Goal: Information Seeking & Learning: Learn about a topic

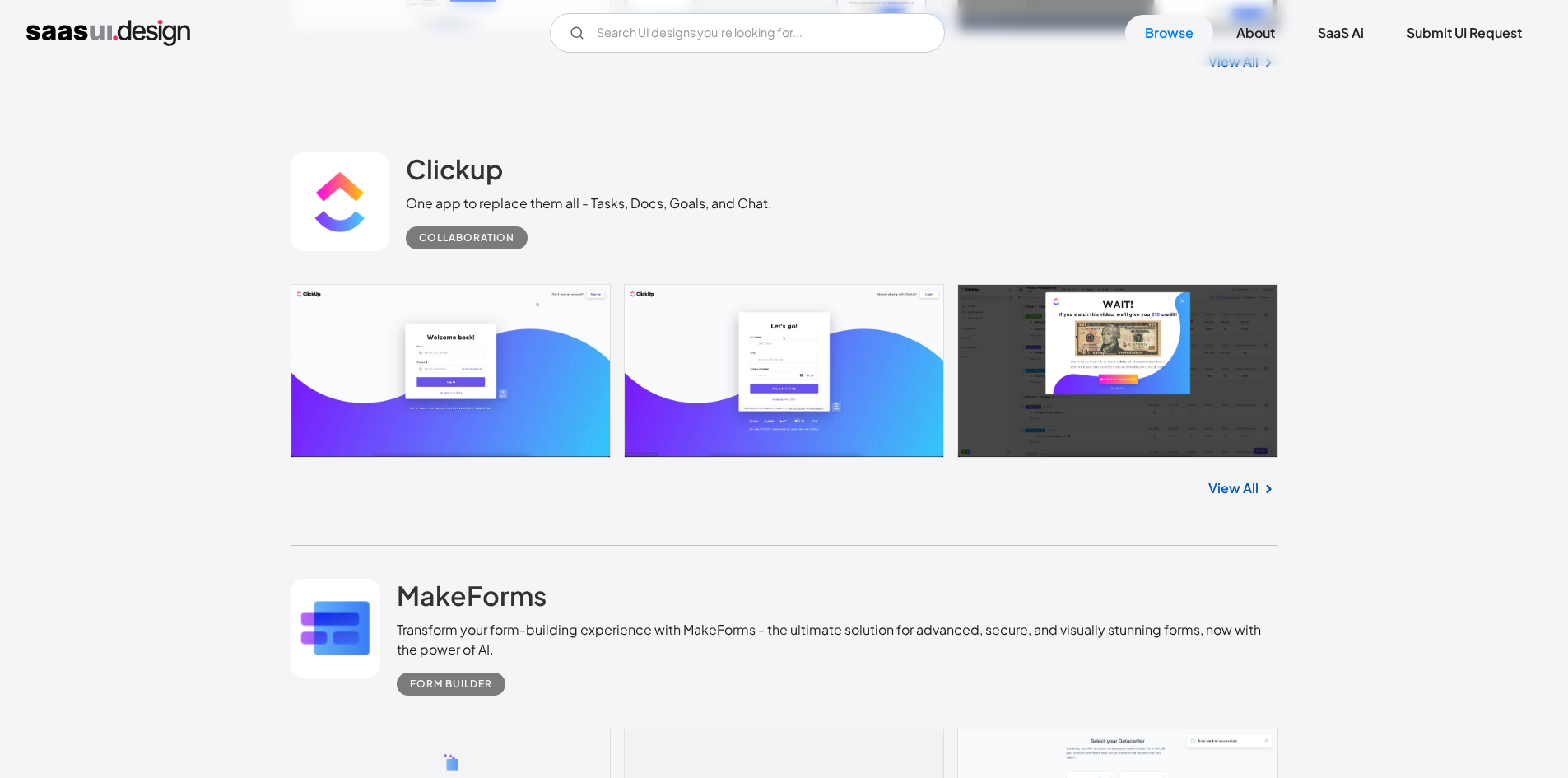
scroll to position [6010, 0]
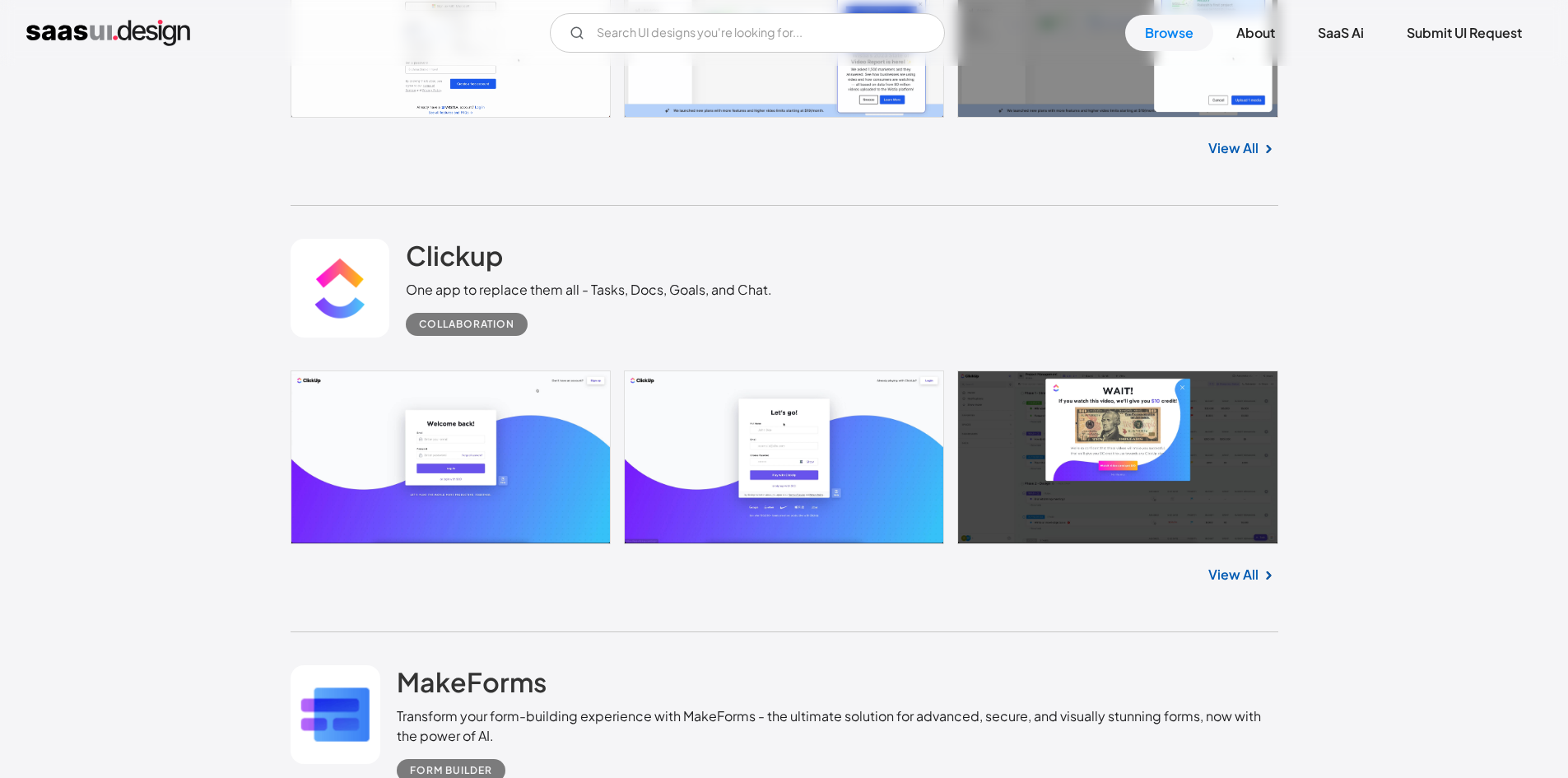
click at [1234, 573] on link "View All" at bounding box center [1234, 574] width 51 height 20
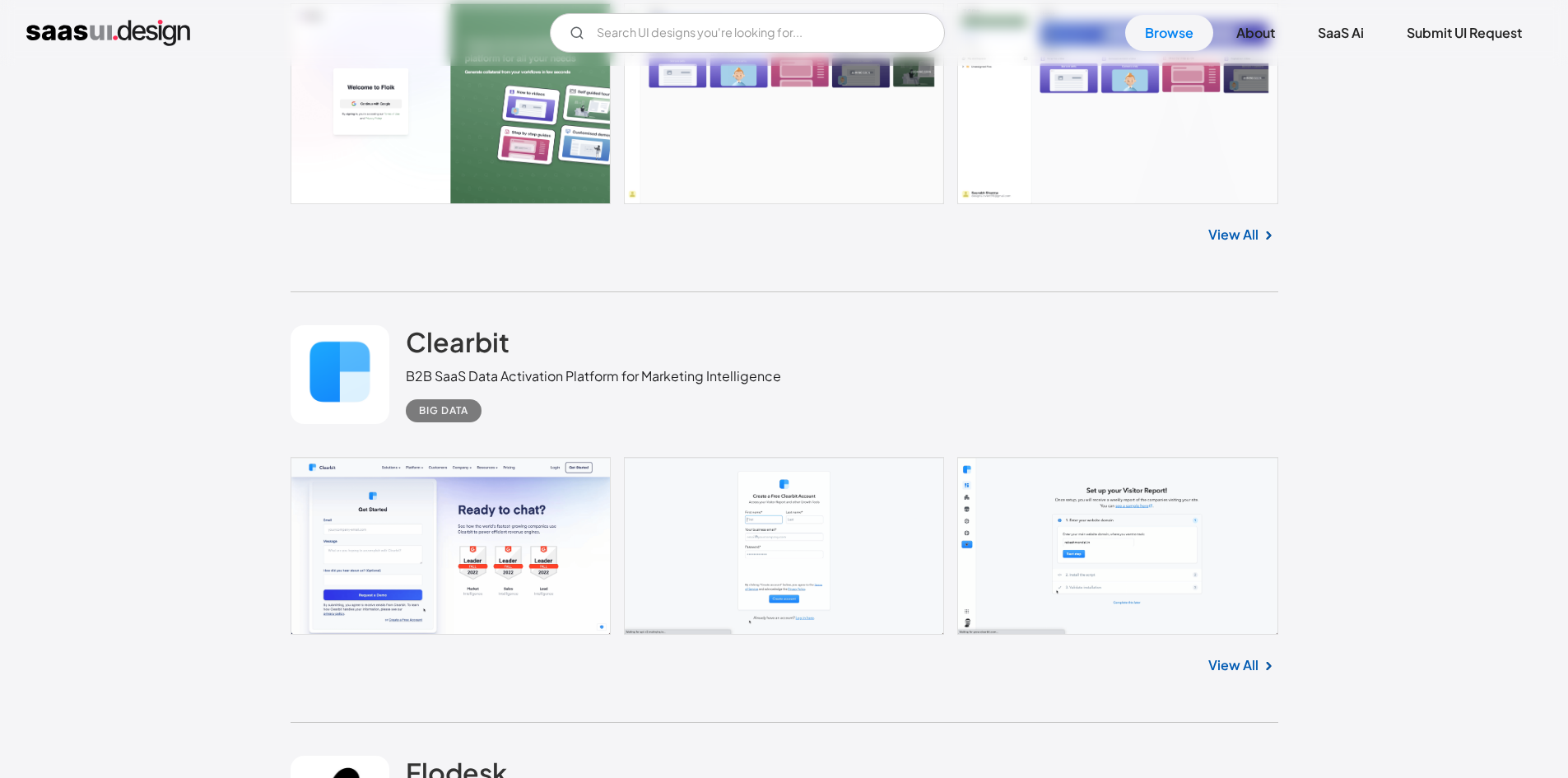
scroll to position [7738, 0]
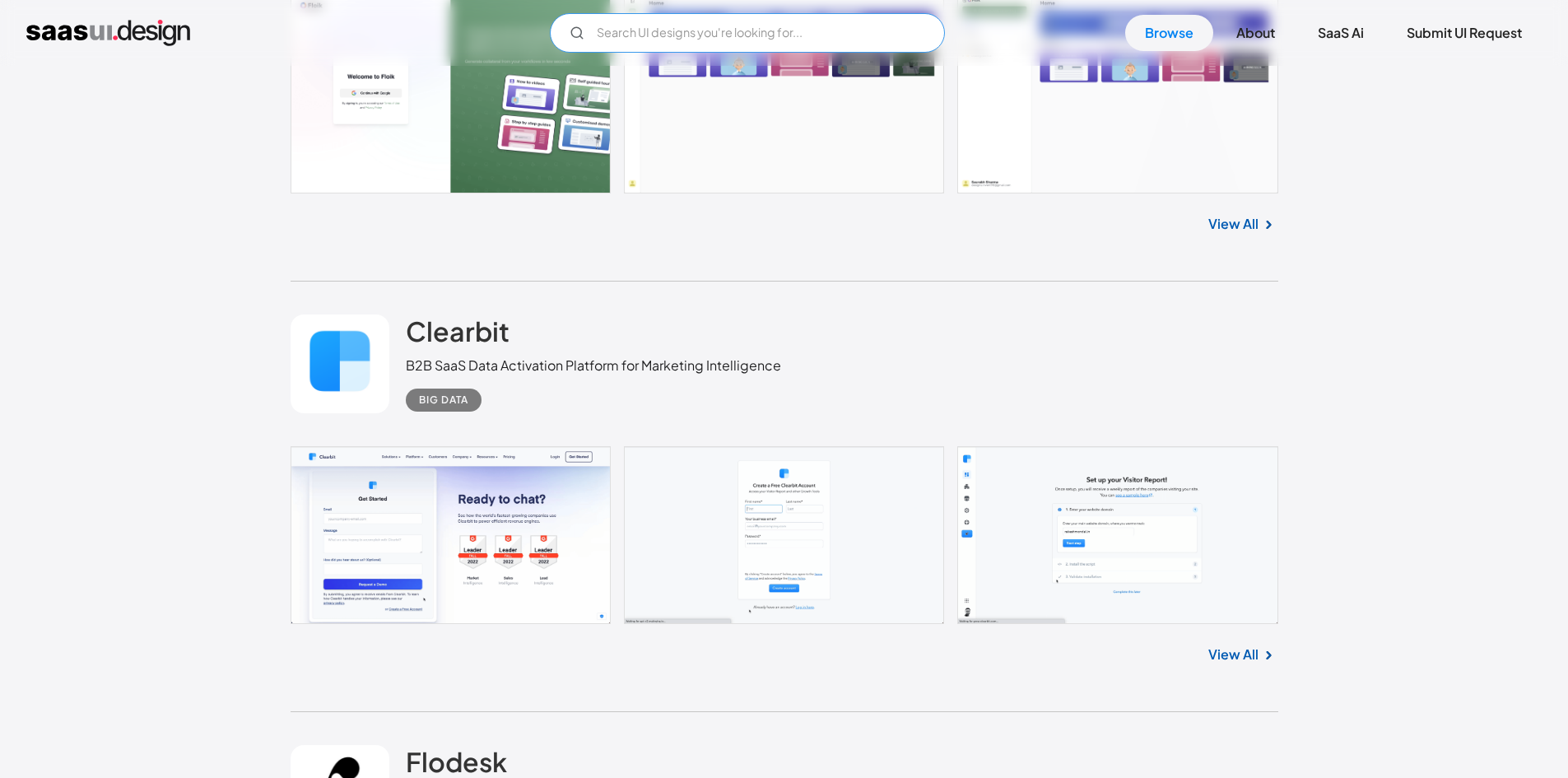
click at [660, 42] on input "Email Form" at bounding box center [747, 33] width 395 height 39
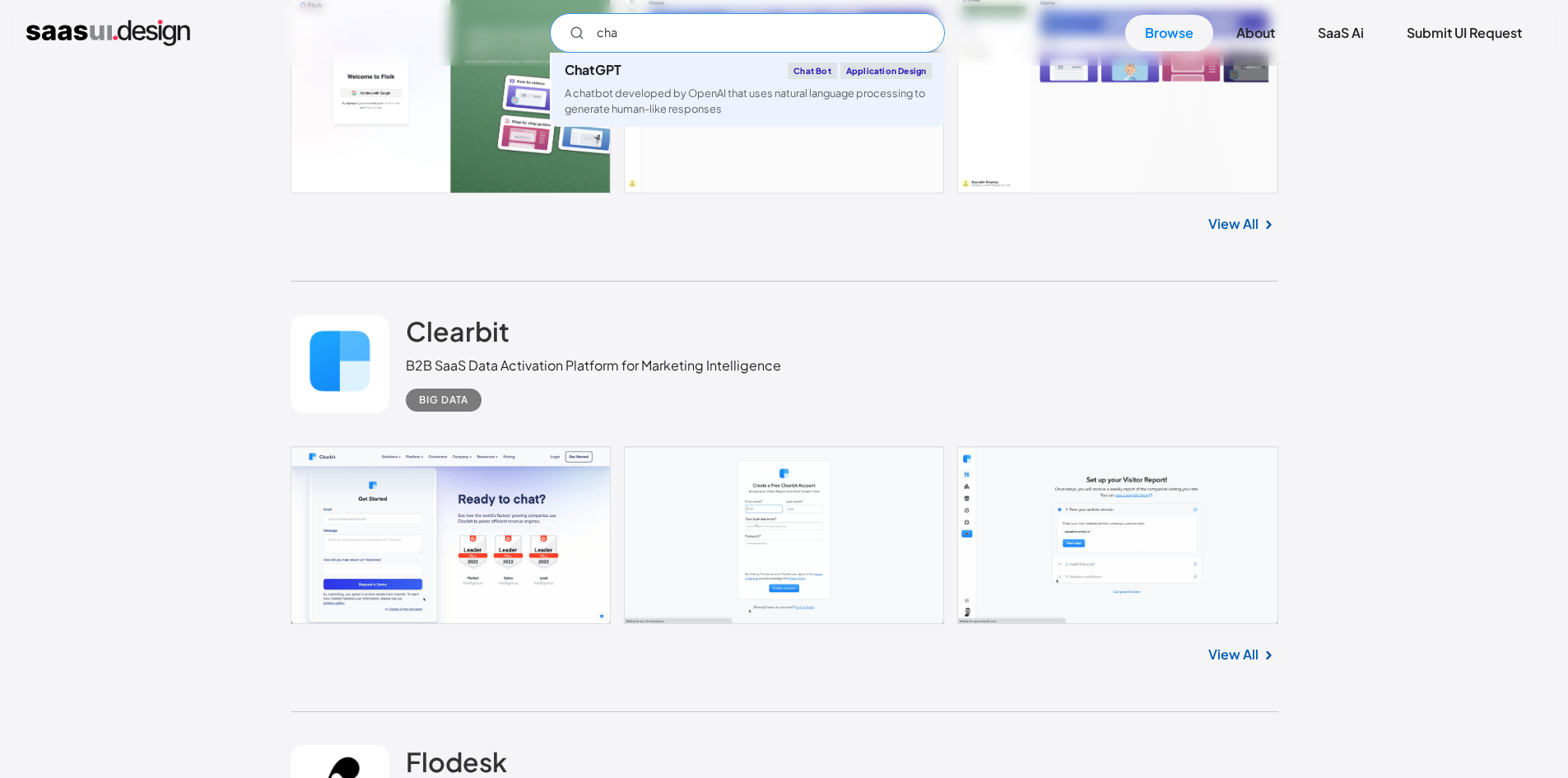
type input "cha"
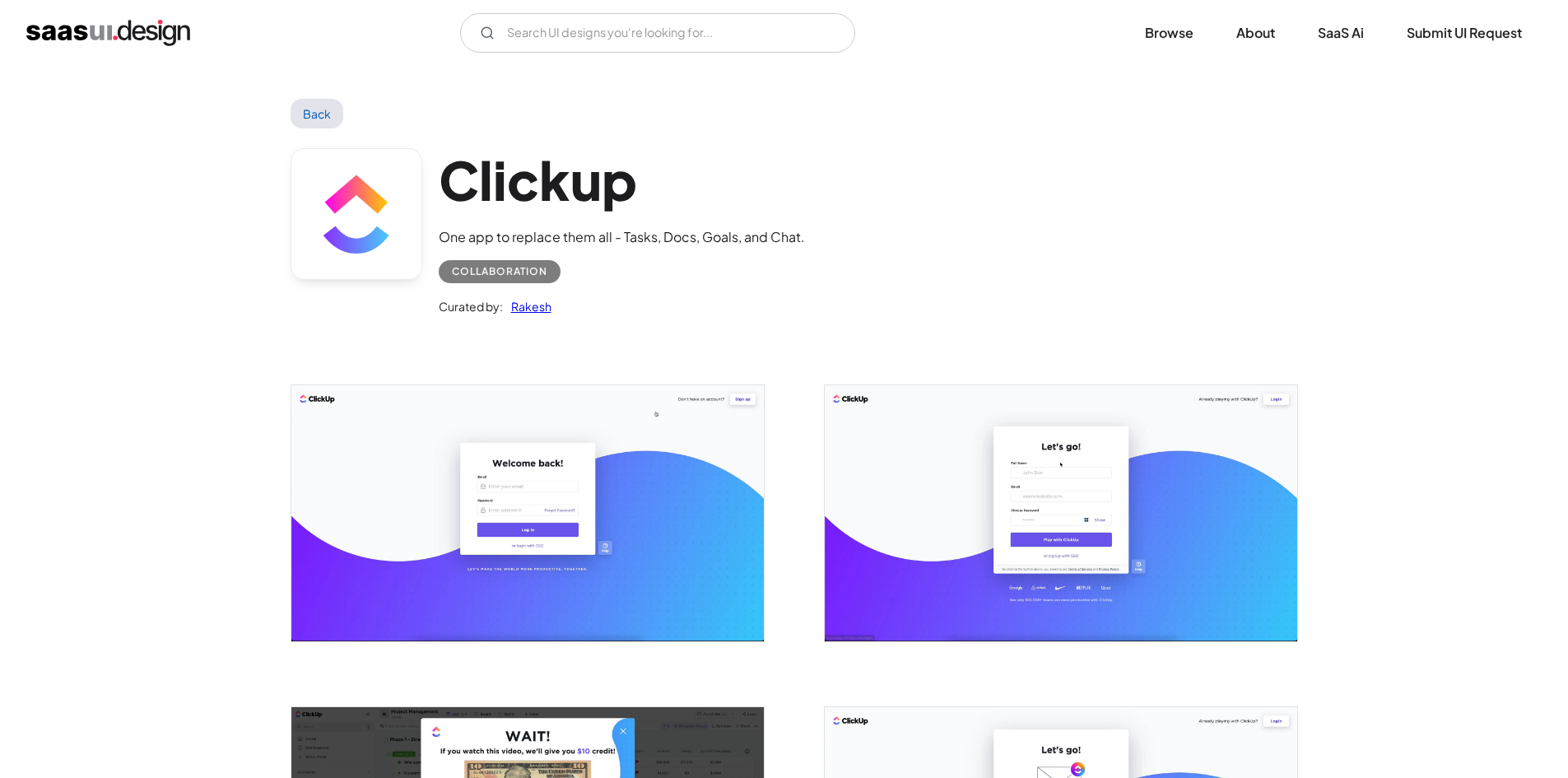
click at [797, 341] on div "Clickup One app to replace them all - Tasks, Docs, Goals, and Chat. Collaborati…" at bounding box center [784, 235] width 988 height 214
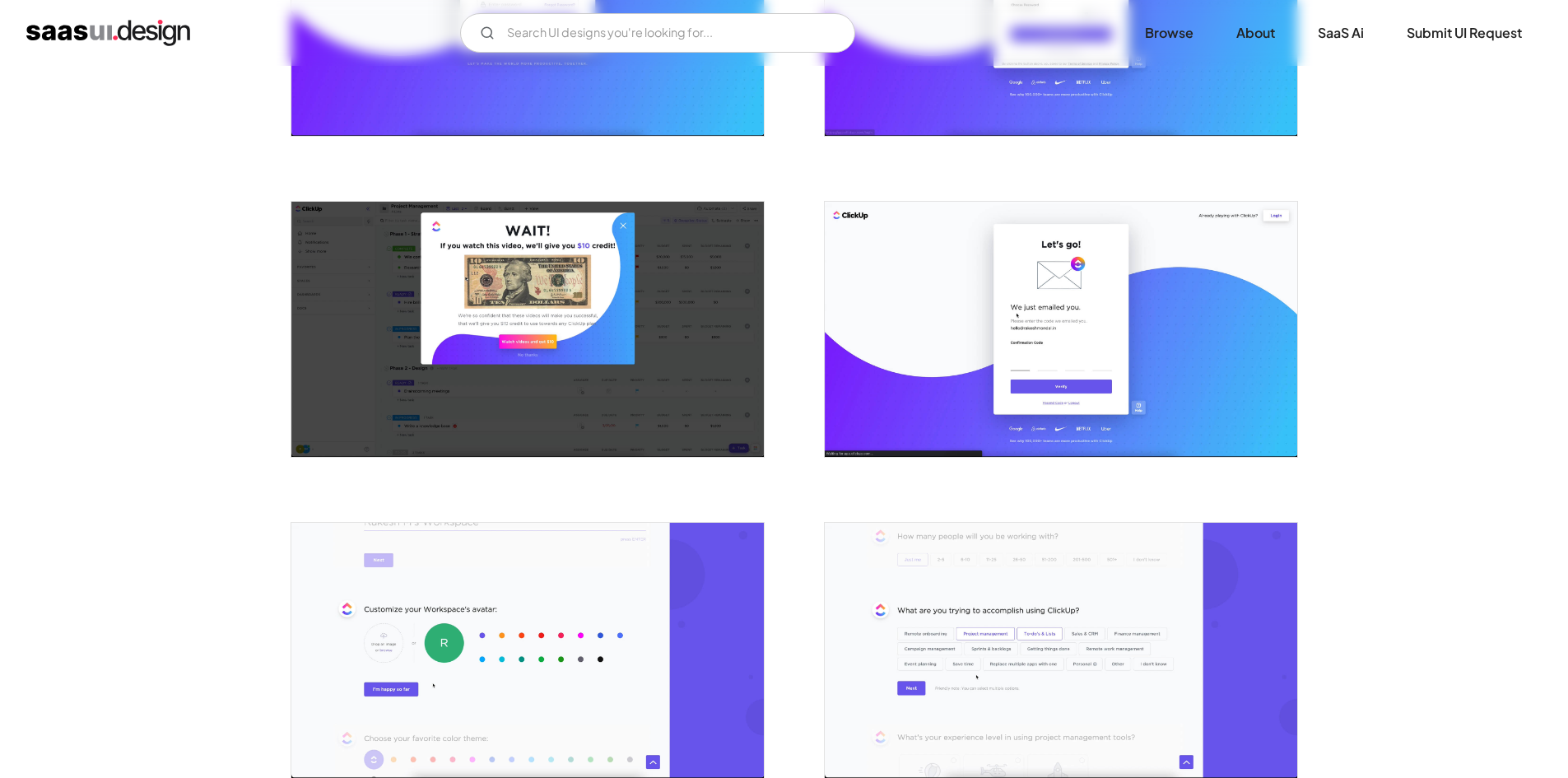
scroll to position [576, 0]
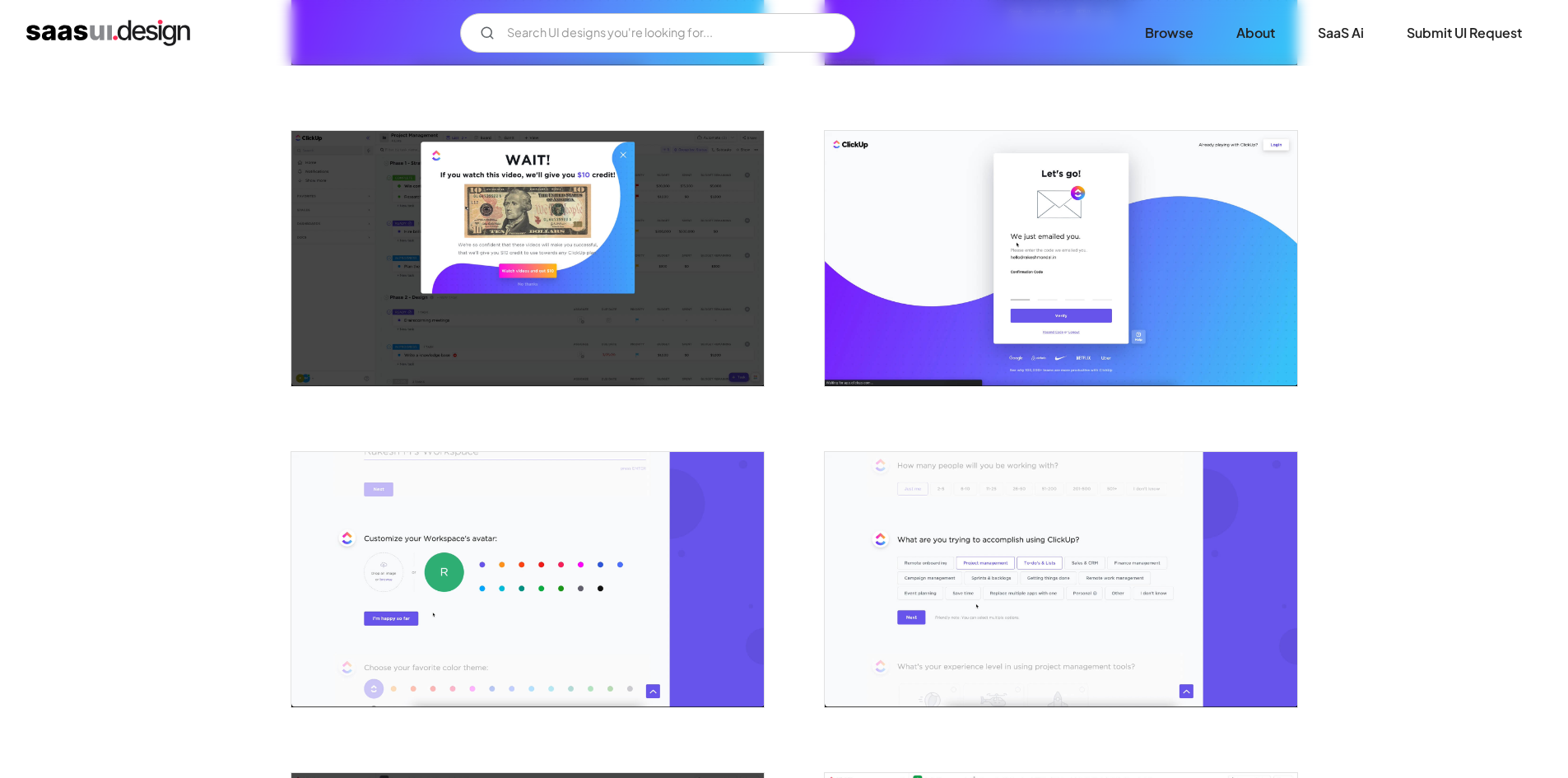
click at [613, 500] on img "open lightbox" at bounding box center [527, 580] width 473 height 256
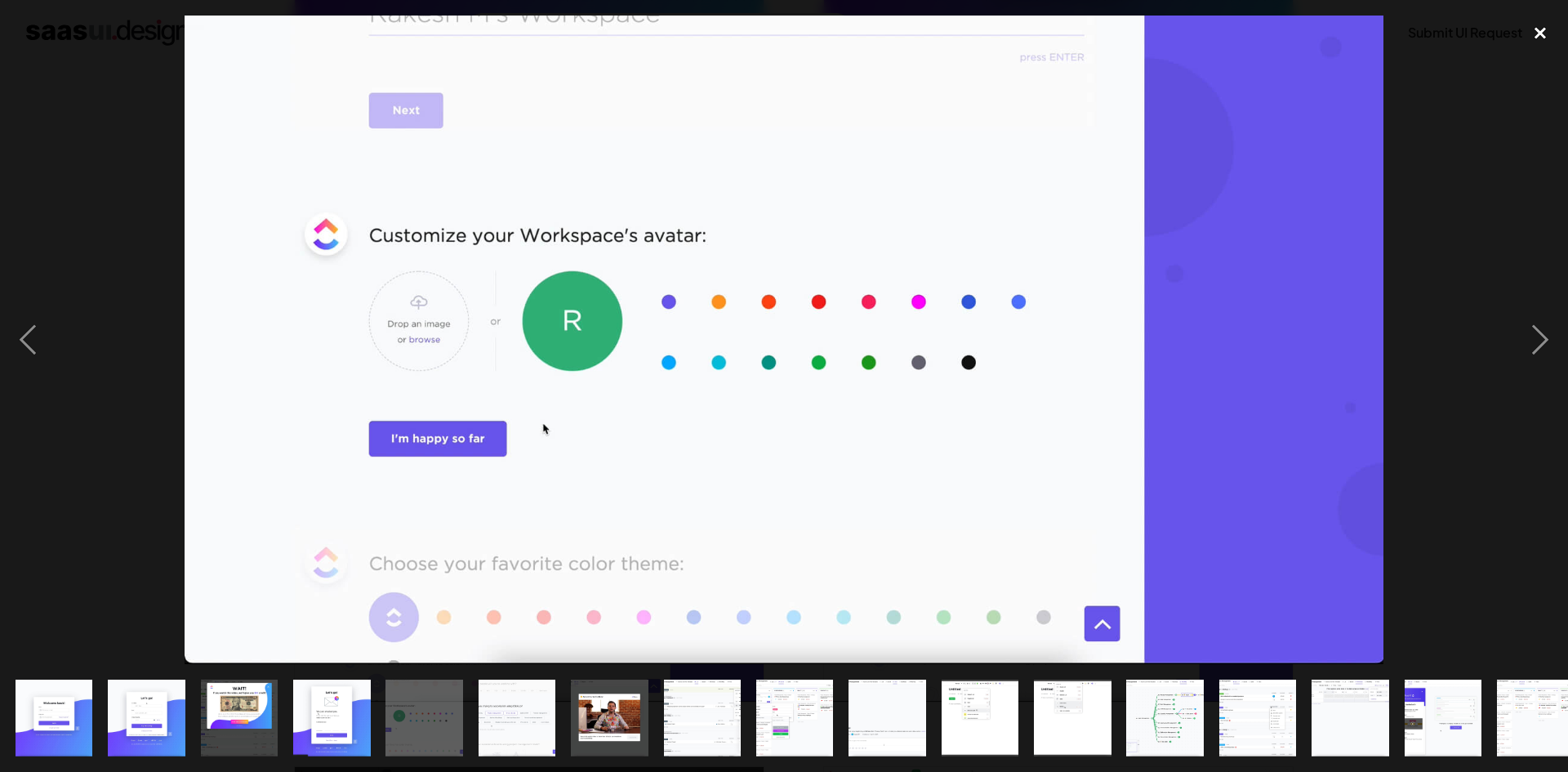
click at [1543, 27] on div "close lightbox" at bounding box center [1540, 33] width 56 height 36
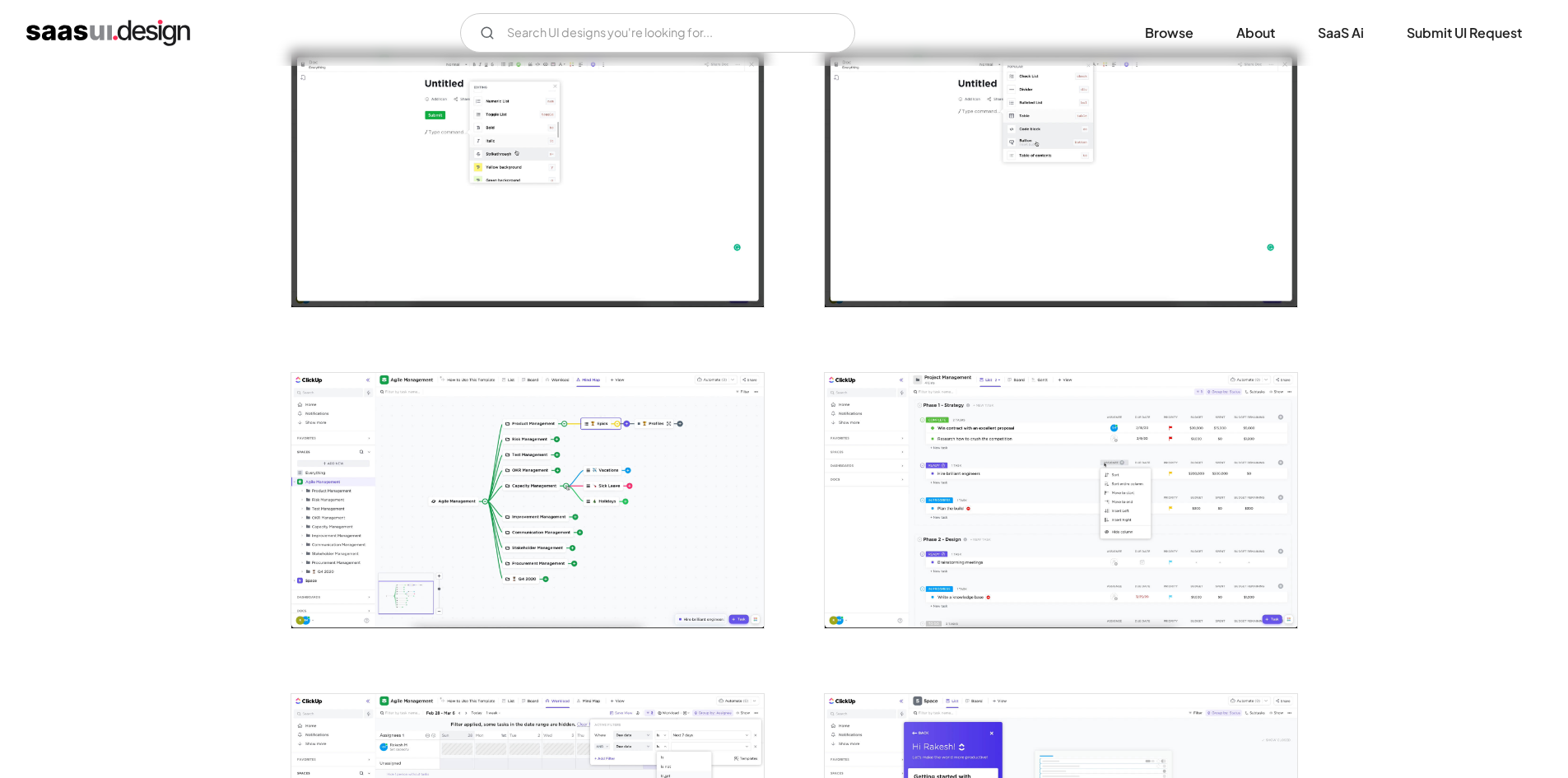
scroll to position [2058, 0]
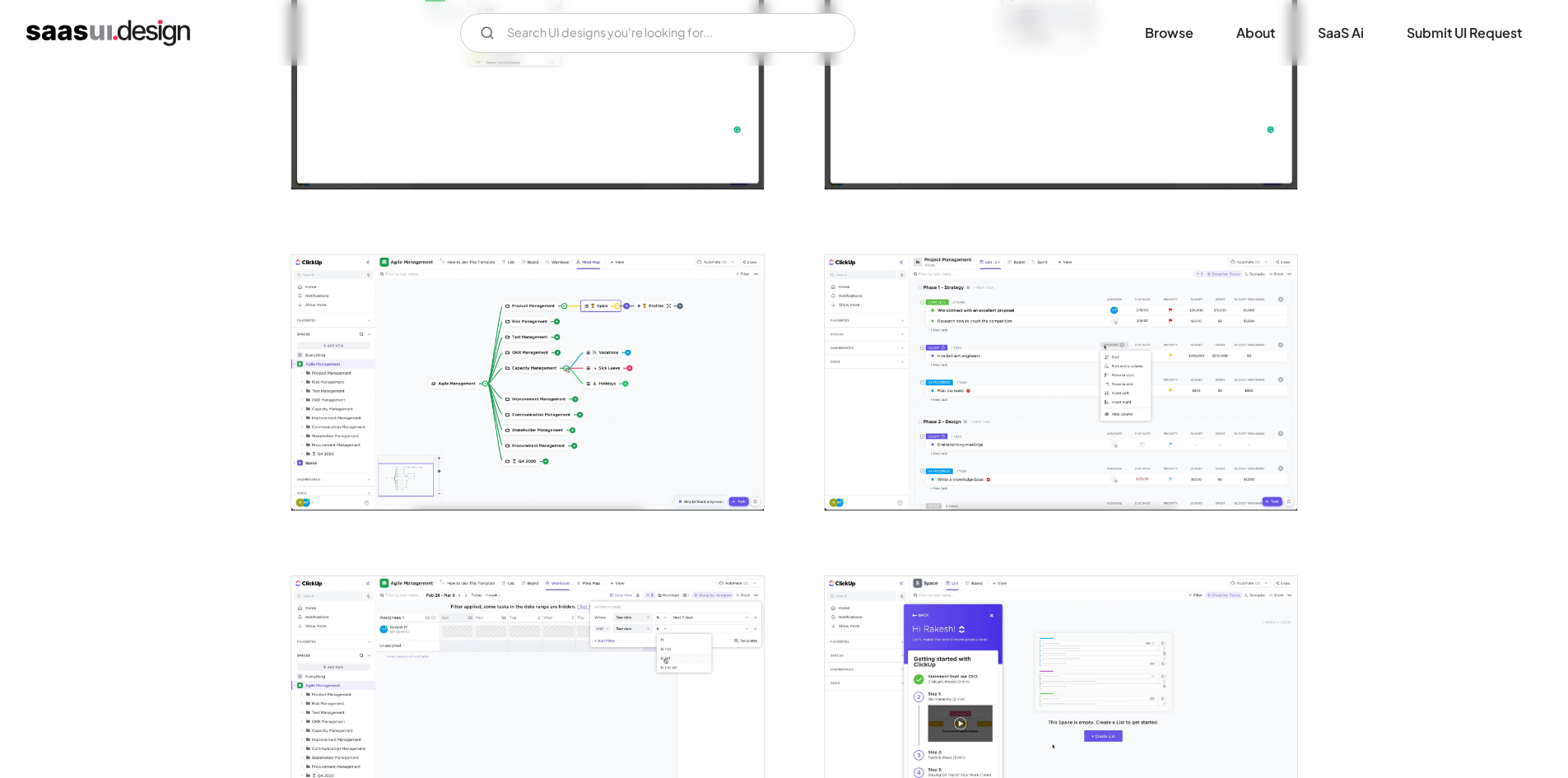
click at [574, 377] on img "open lightbox" at bounding box center [527, 383] width 473 height 256
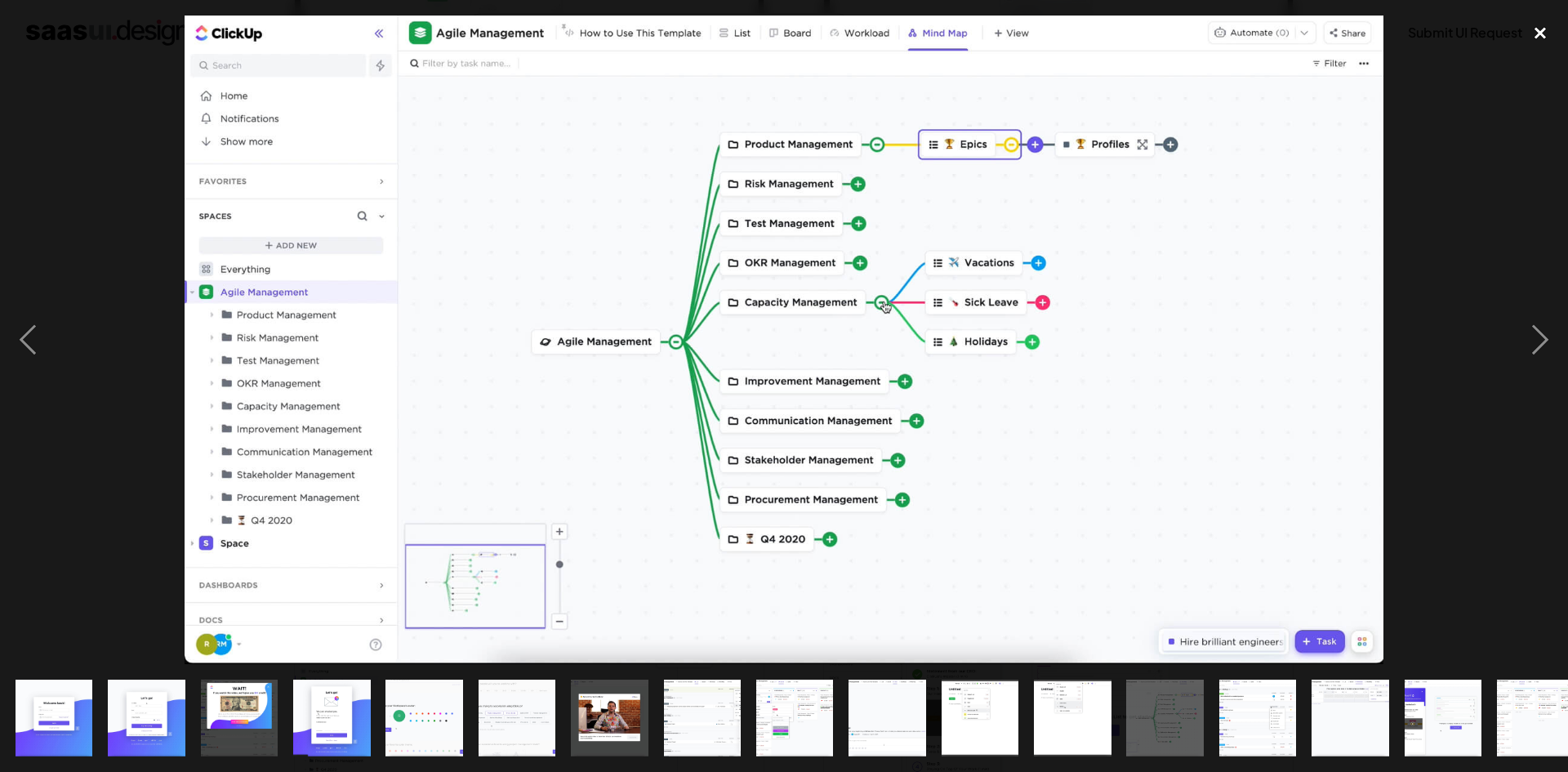
click at [1540, 32] on div "close lightbox" at bounding box center [1540, 33] width 56 height 36
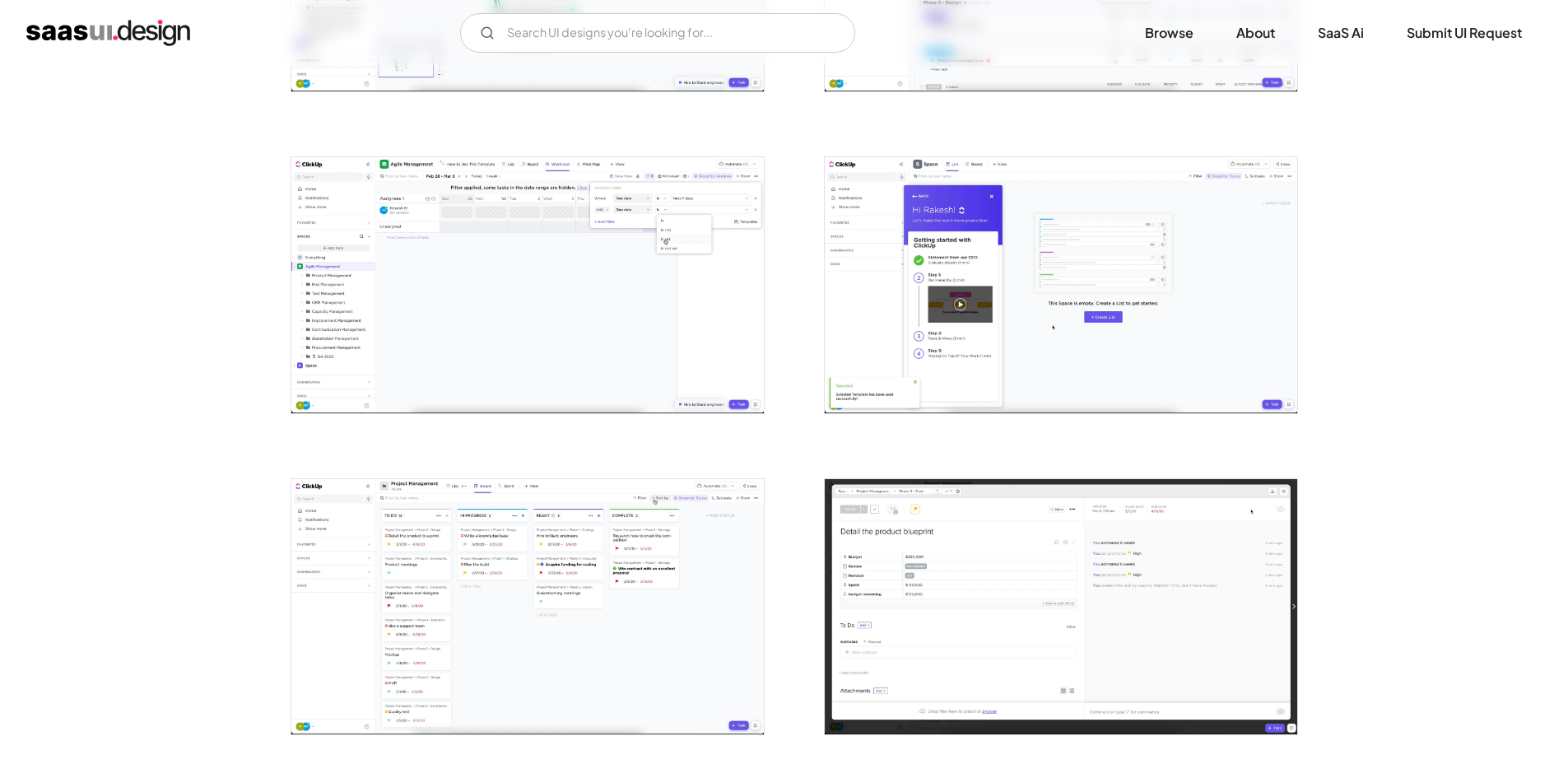
scroll to position [2635, 0]
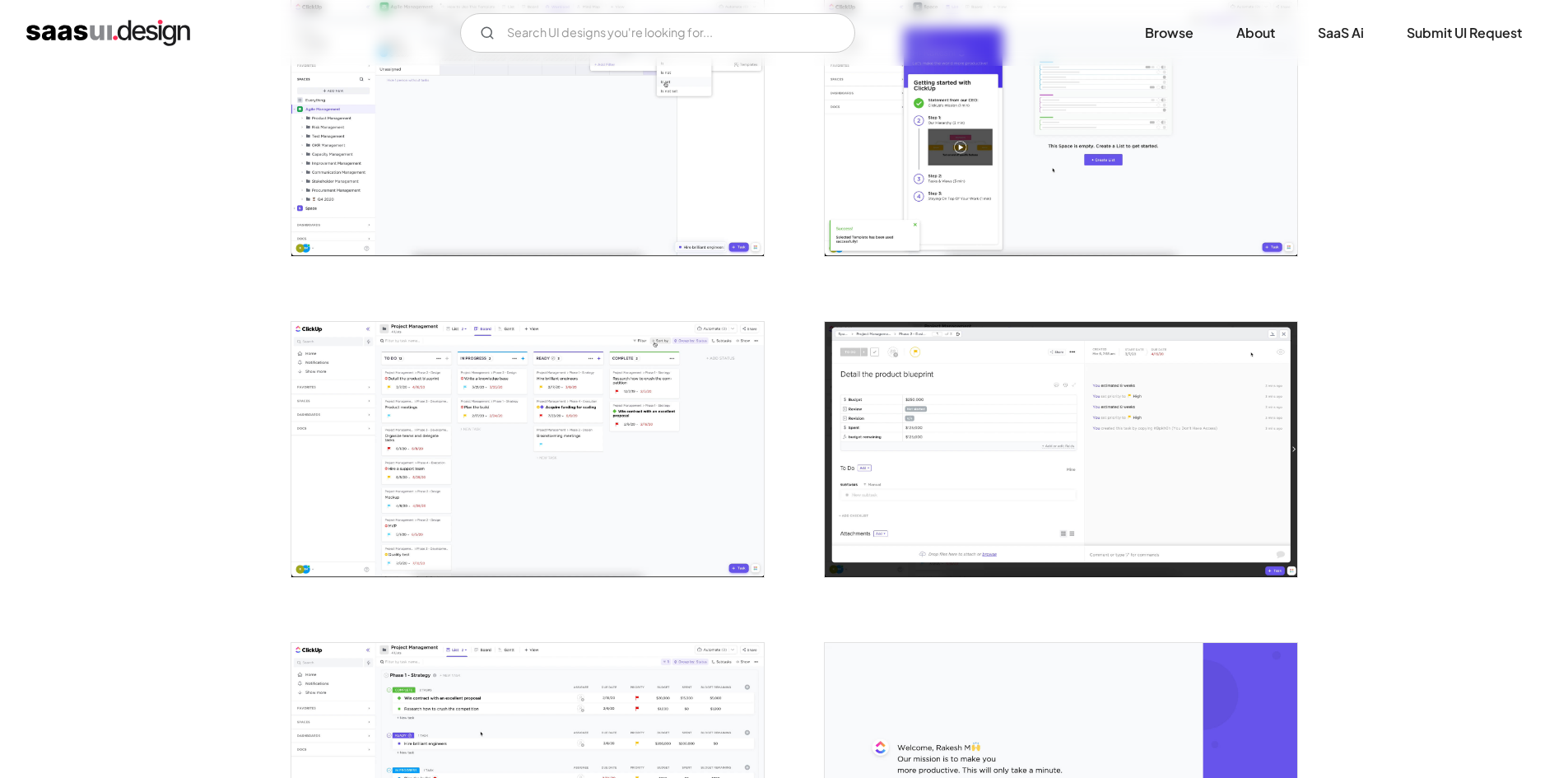
drag, startPoint x: 1557, startPoint y: 335, endPoint x: 1549, endPoint y: 344, distance: 12.0
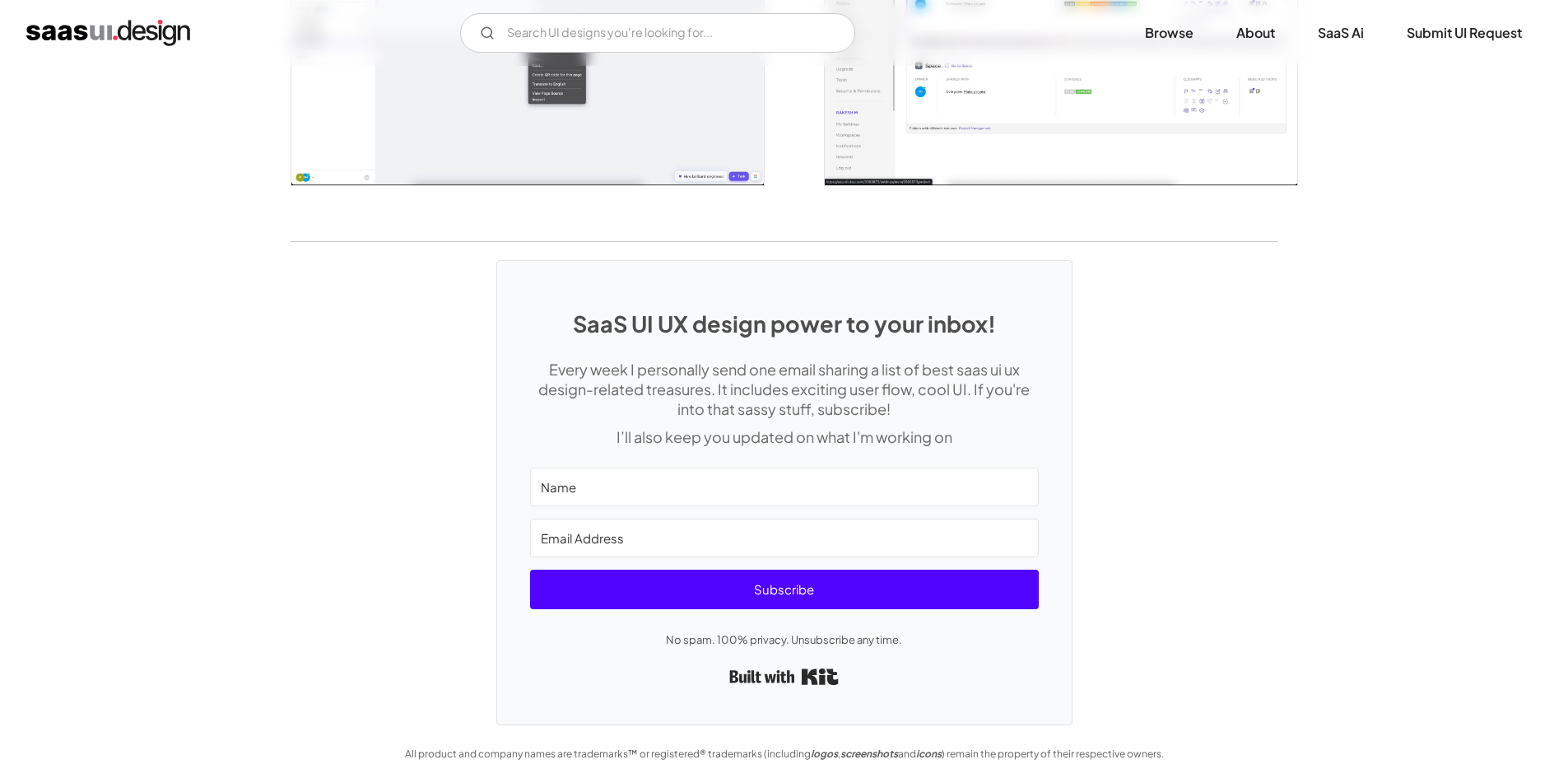
scroll to position [3673, 0]
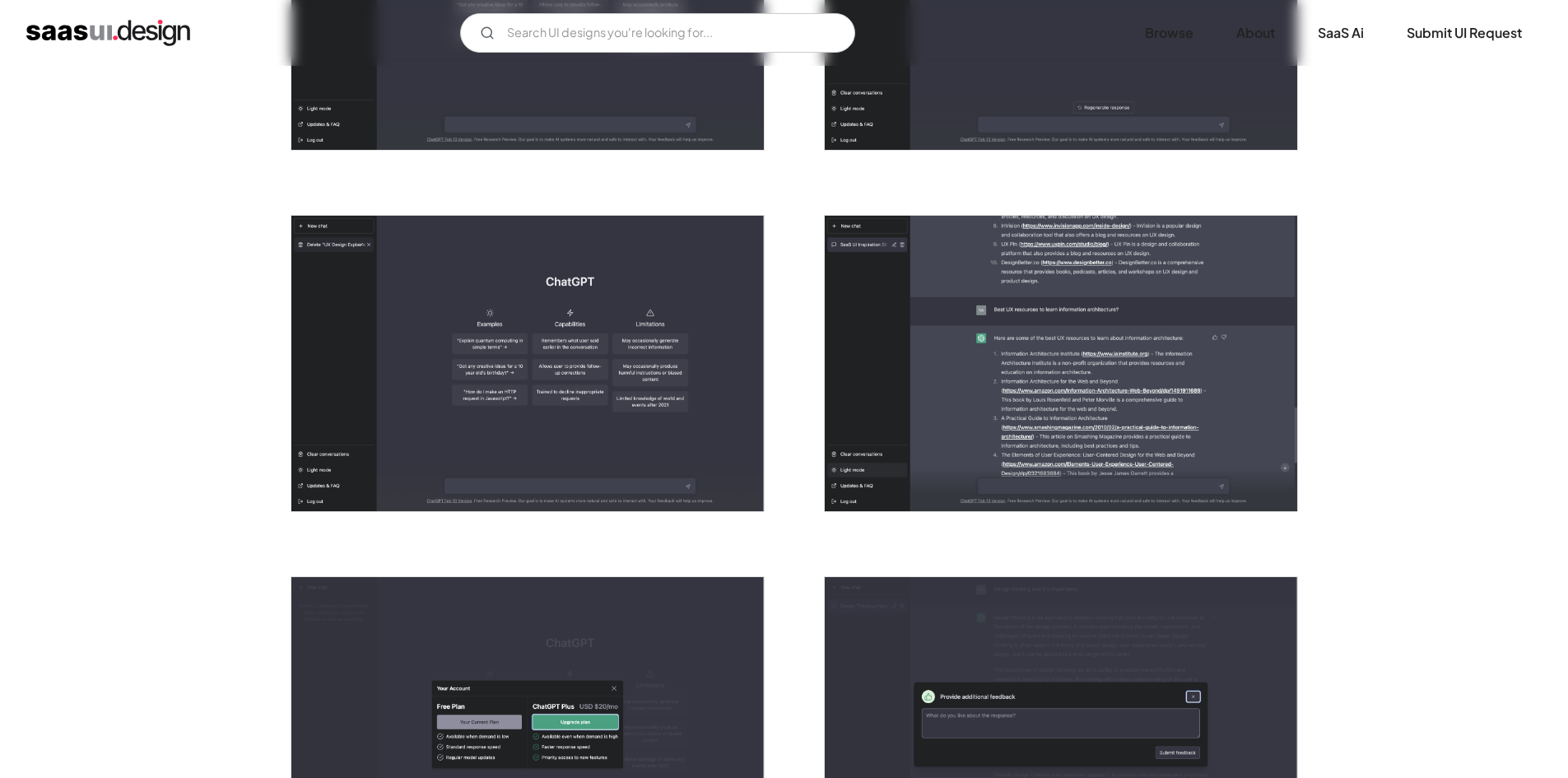
scroll to position [1647, 0]
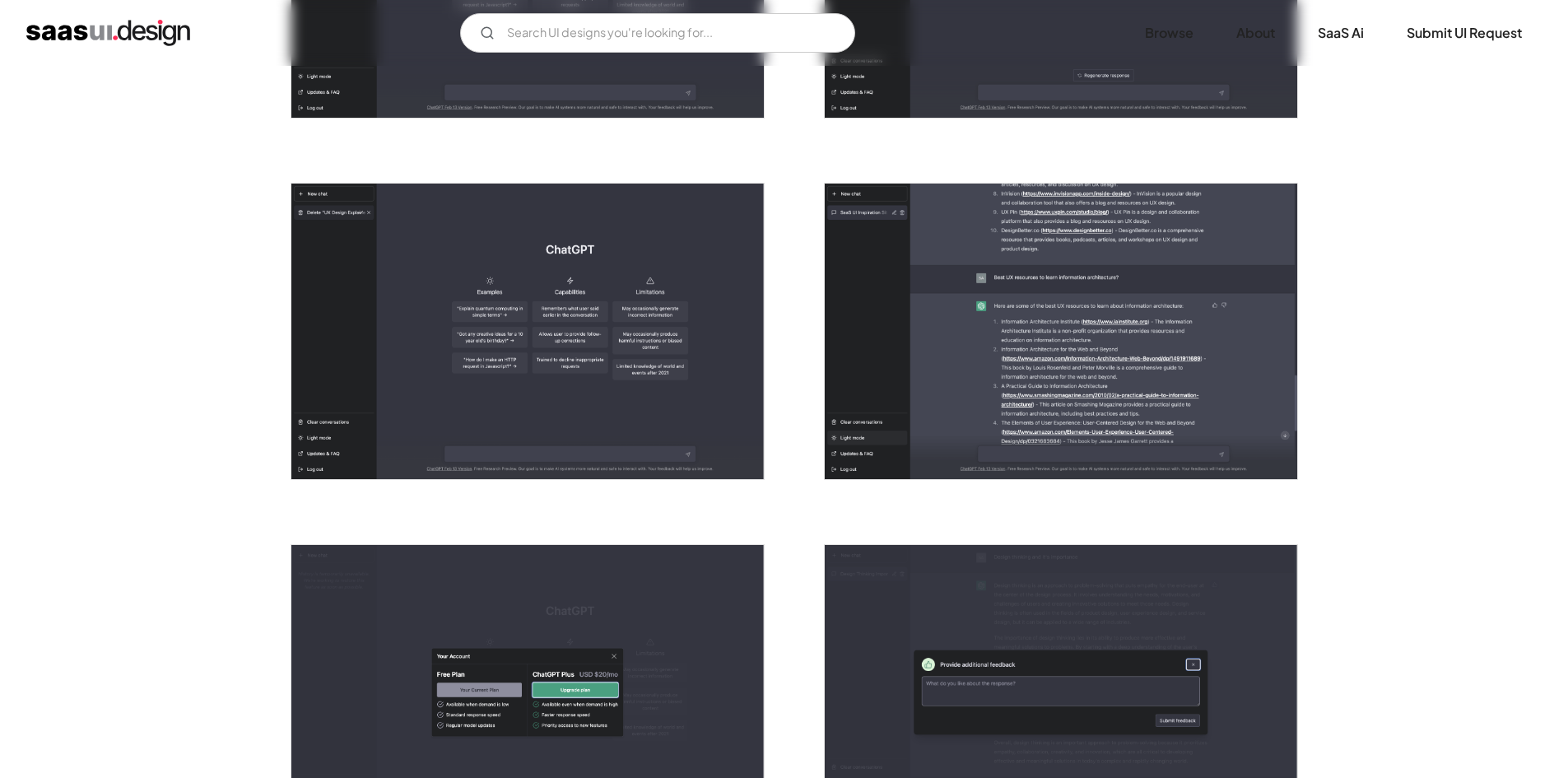
drag, startPoint x: 115, startPoint y: 385, endPoint x: 125, endPoint y: 386, distance: 10.0
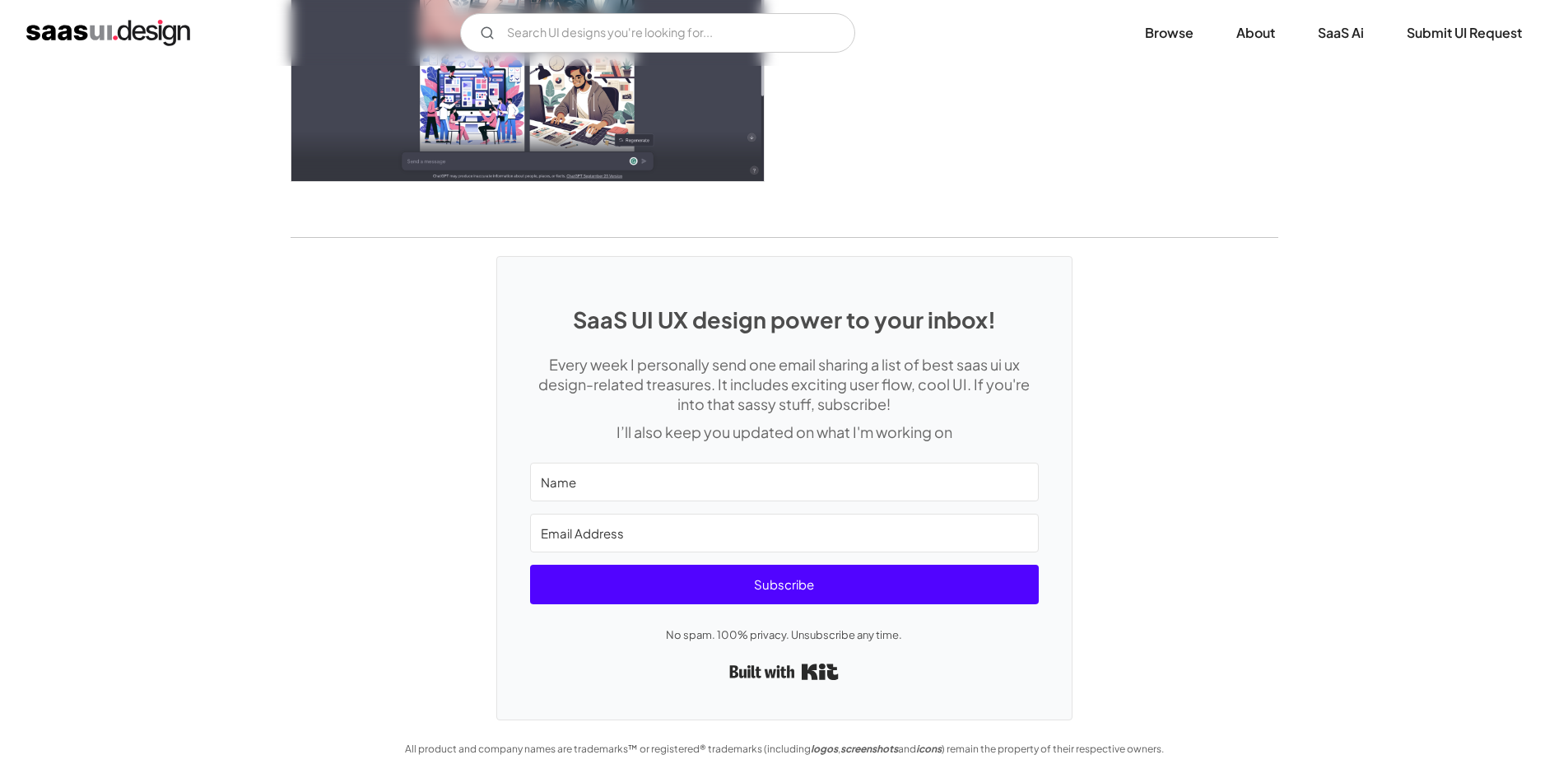
scroll to position [4258, 0]
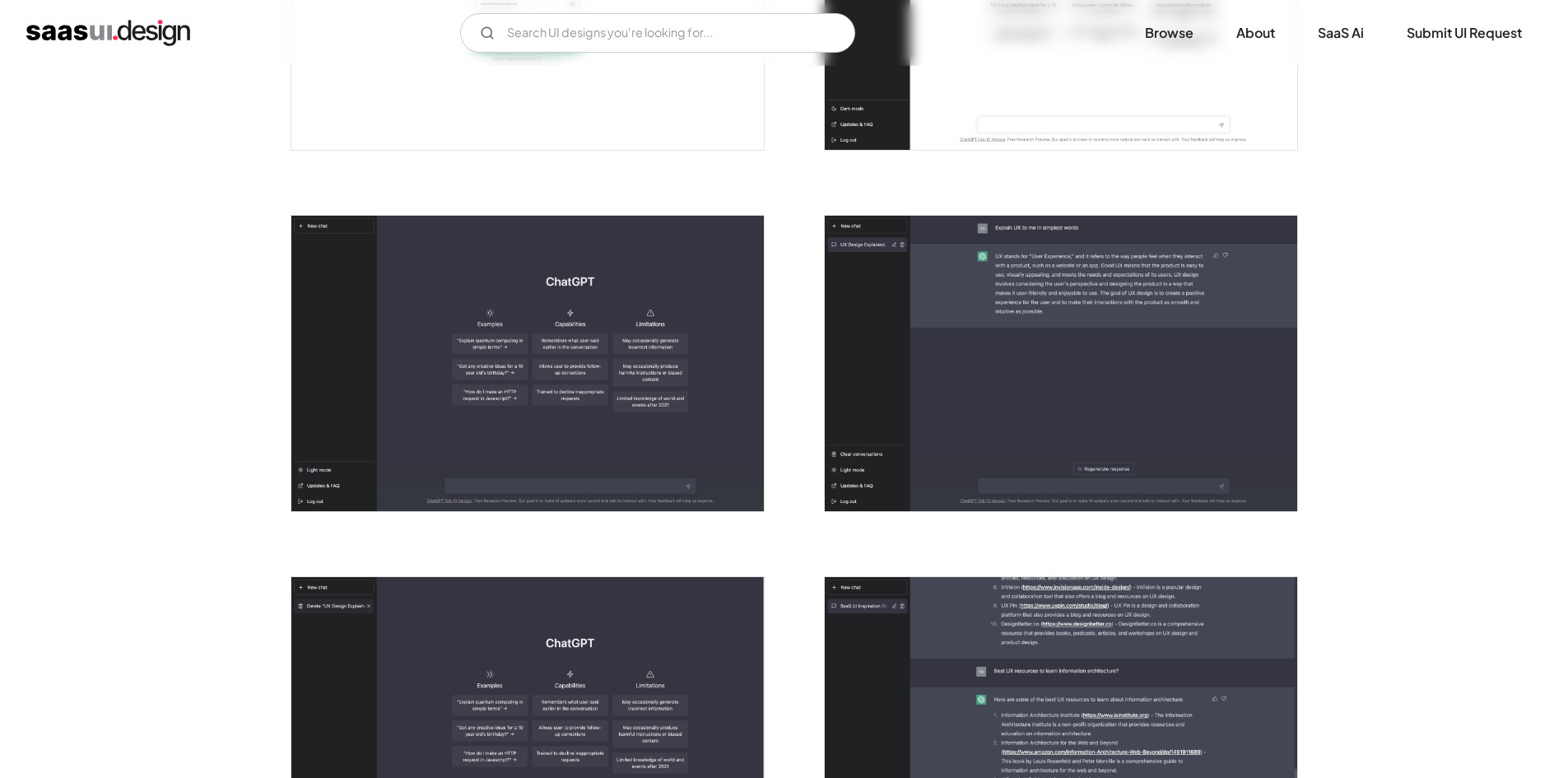
scroll to position [883, 0]
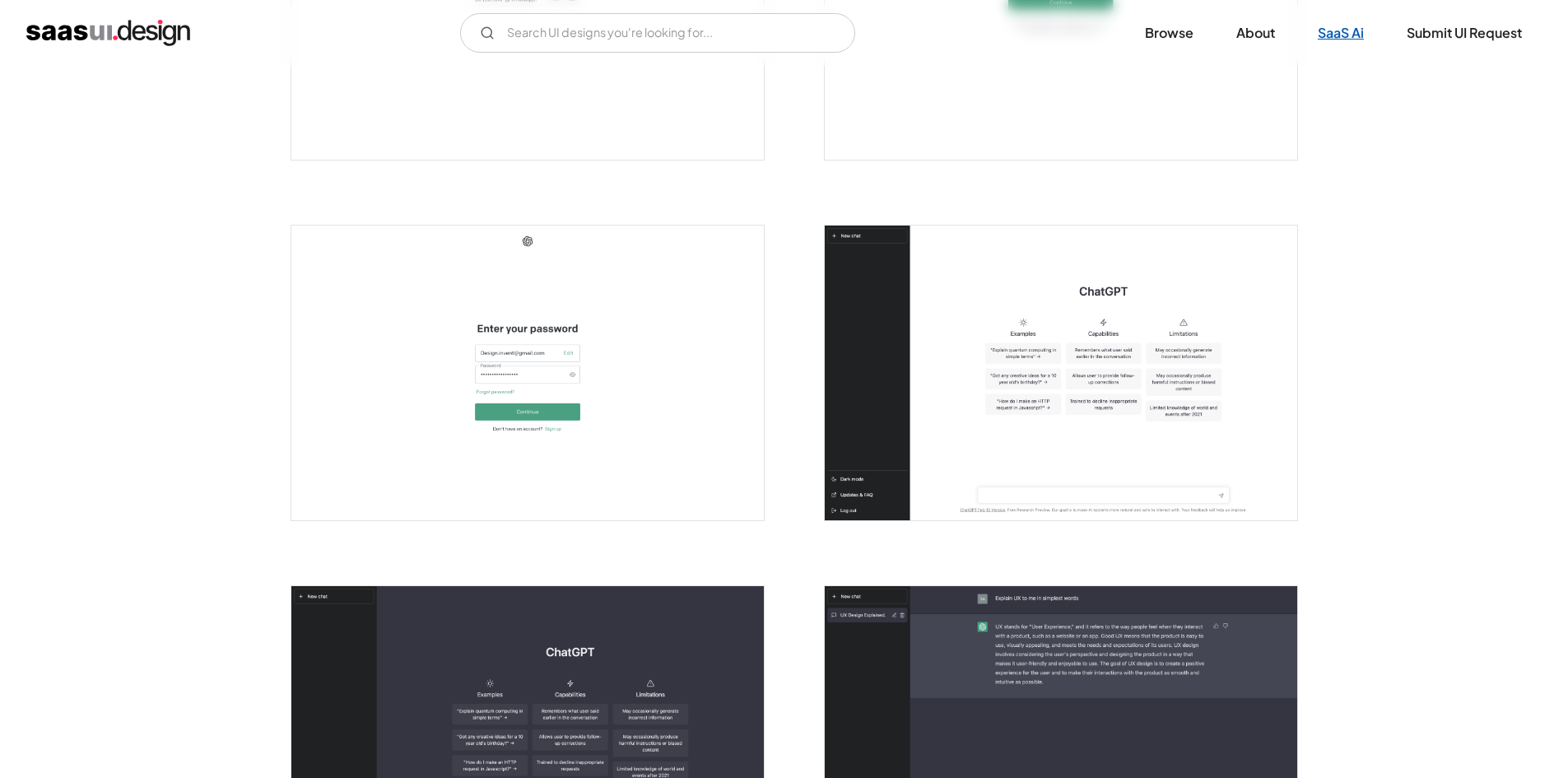
click at [1332, 35] on link "SaaS Ai" at bounding box center [1341, 33] width 85 height 37
click at [1252, 30] on link "About" at bounding box center [1256, 33] width 79 height 37
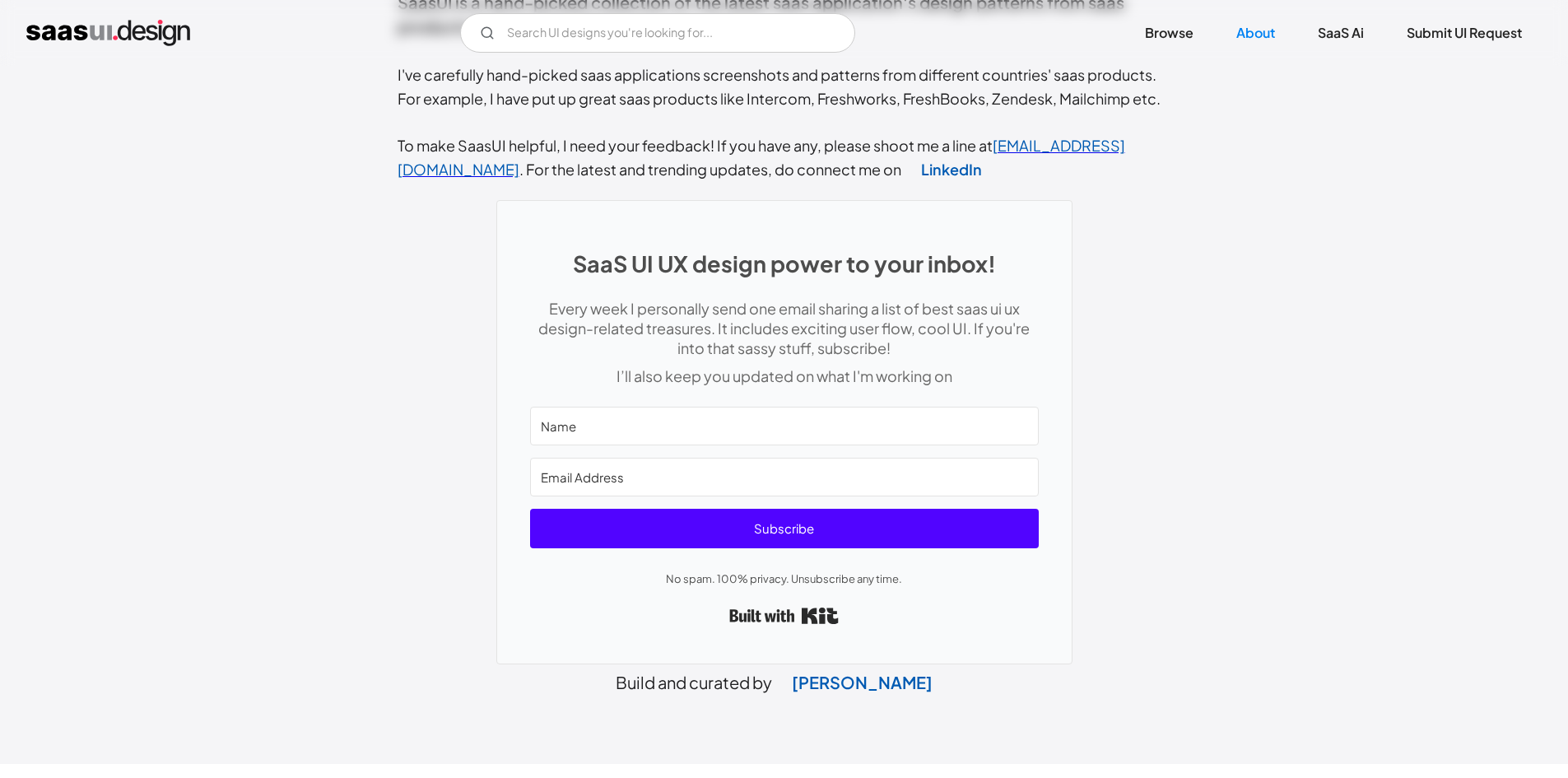
scroll to position [683, 0]
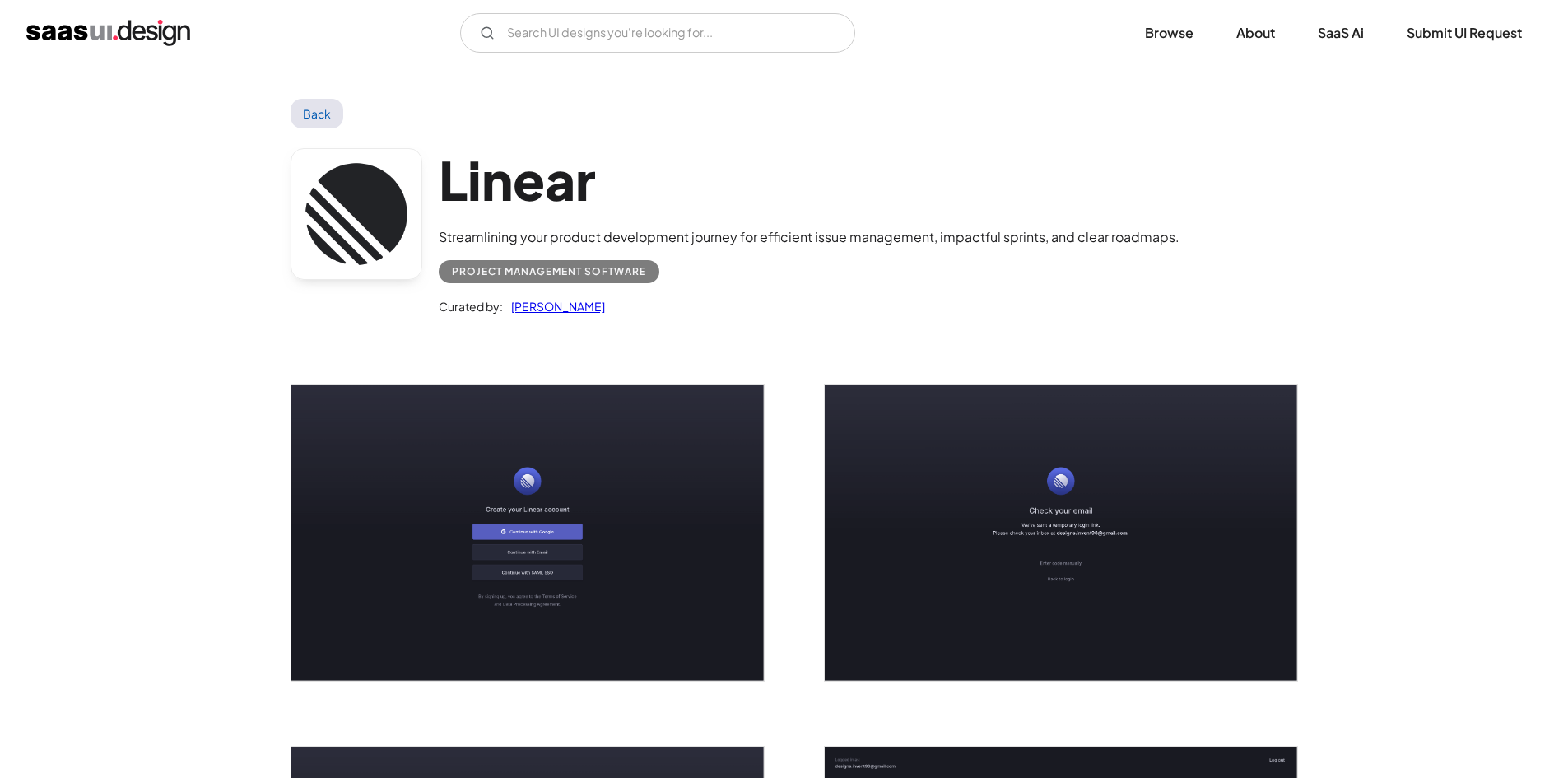
click at [798, 328] on div "Linear Streamlining your product development journey for efficient issue manage…" at bounding box center [784, 235] width 988 height 214
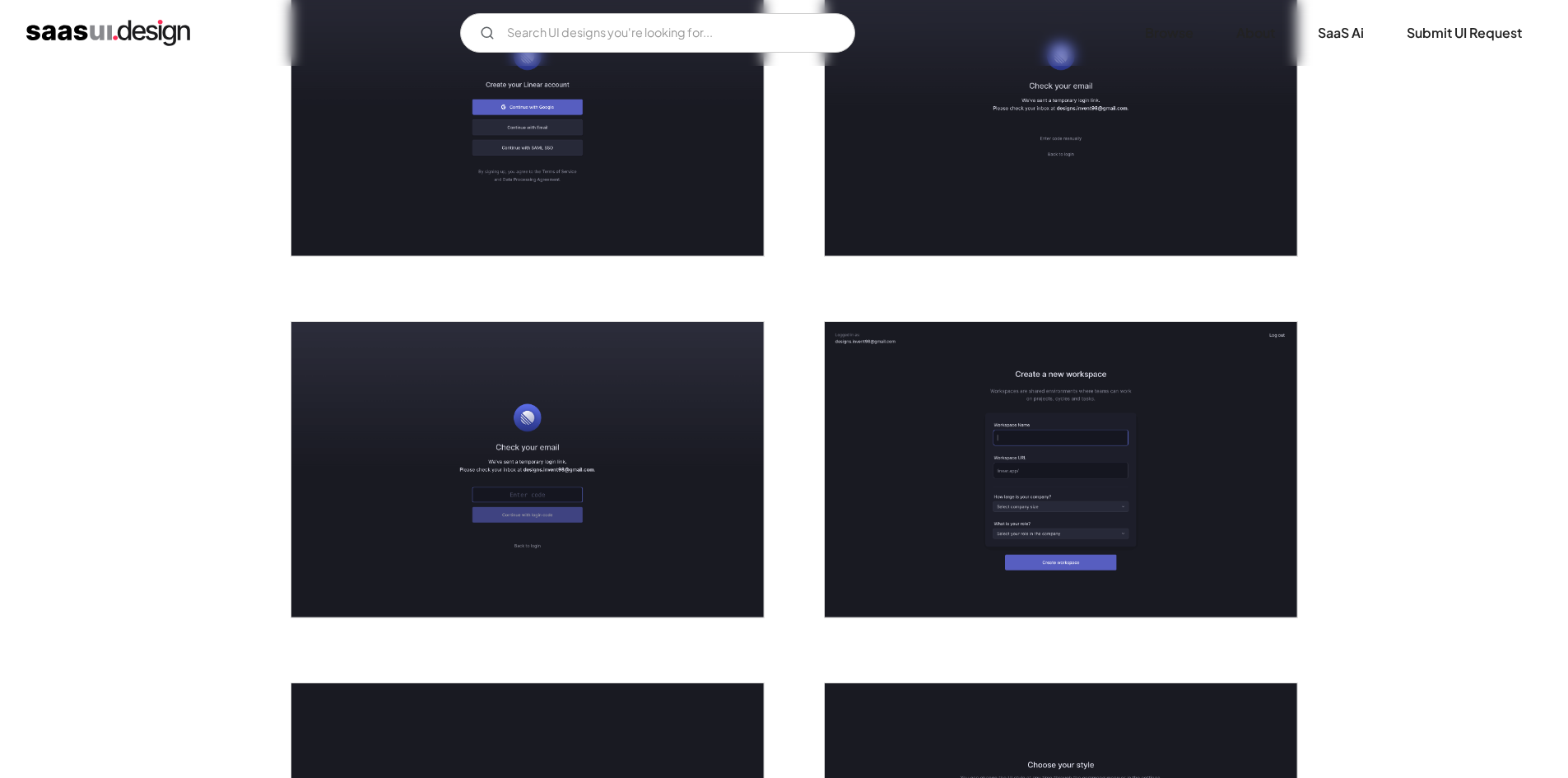
scroll to position [576, 0]
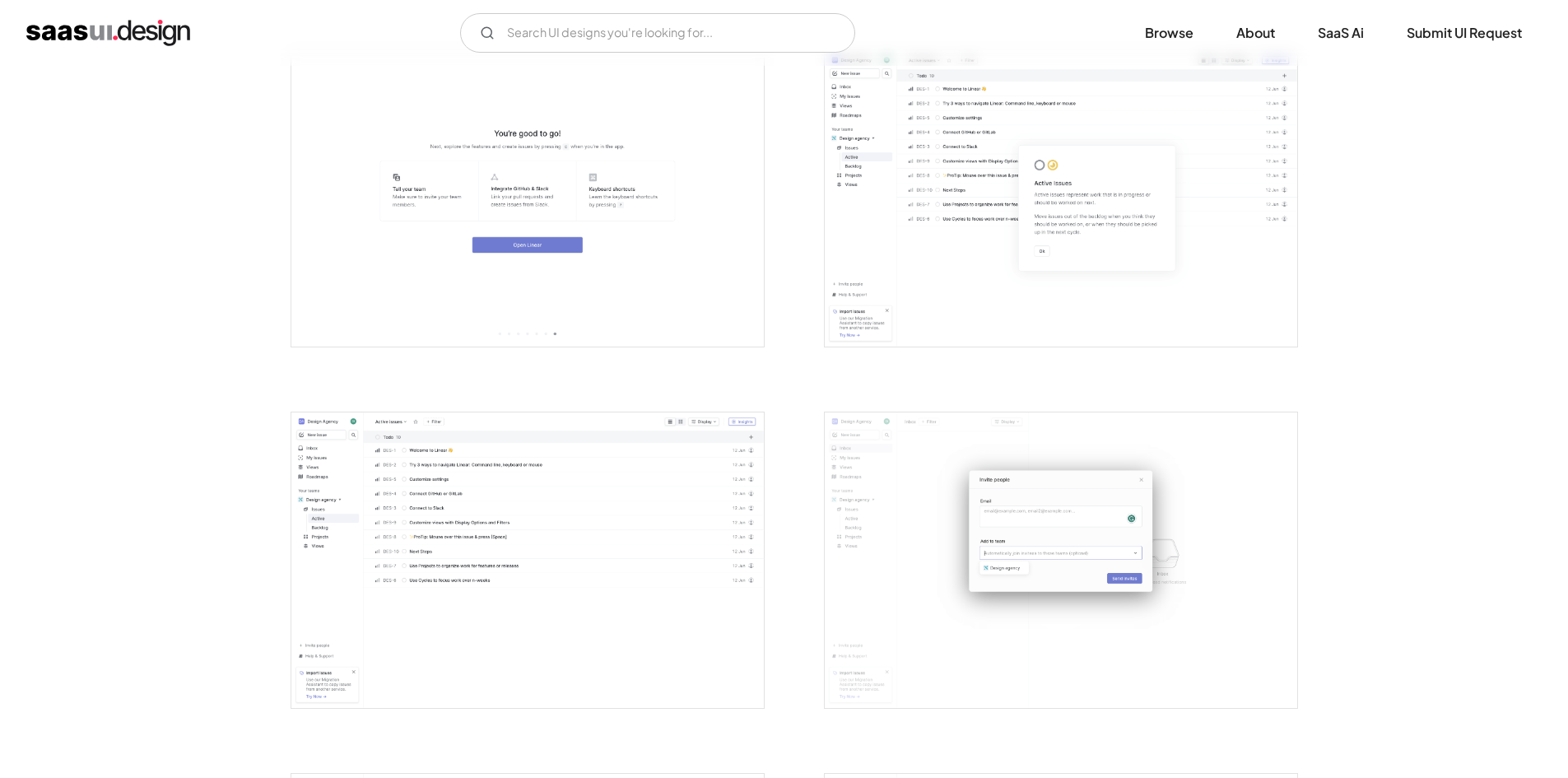
scroll to position [1811, 0]
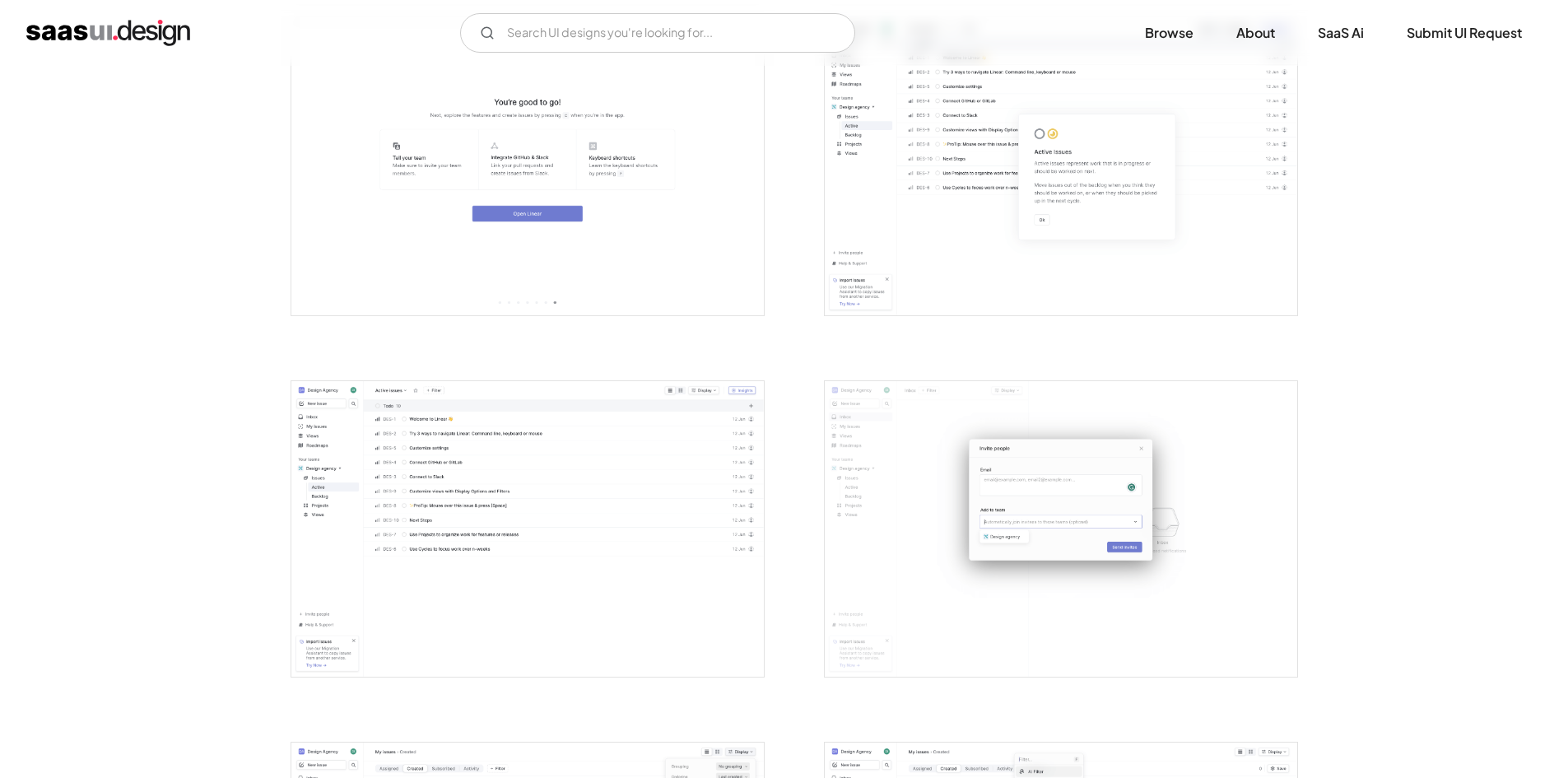
click at [463, 424] on img "open lightbox" at bounding box center [527, 529] width 473 height 296
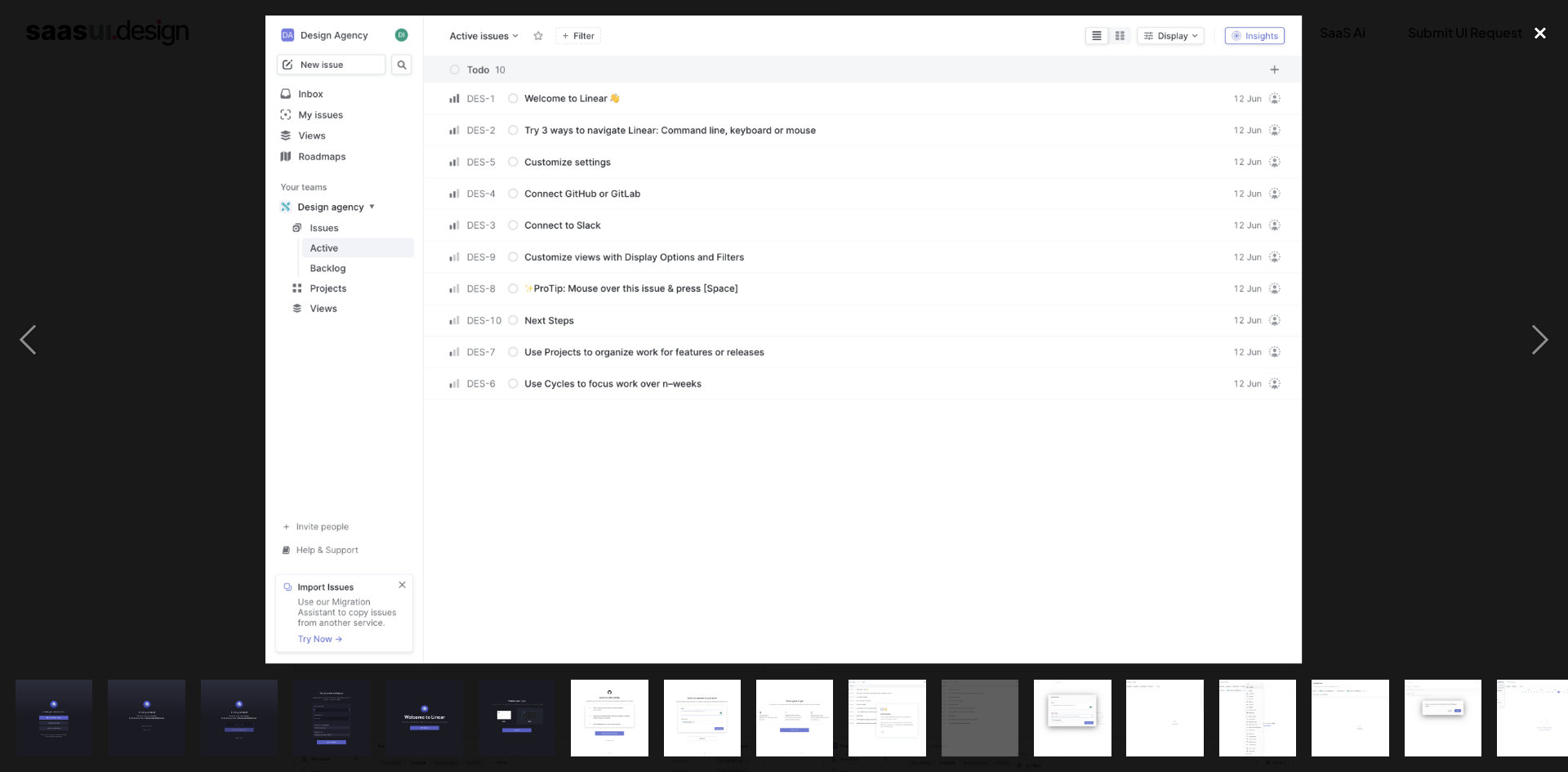
click at [1538, 33] on div "close lightbox" at bounding box center [1540, 33] width 56 height 36
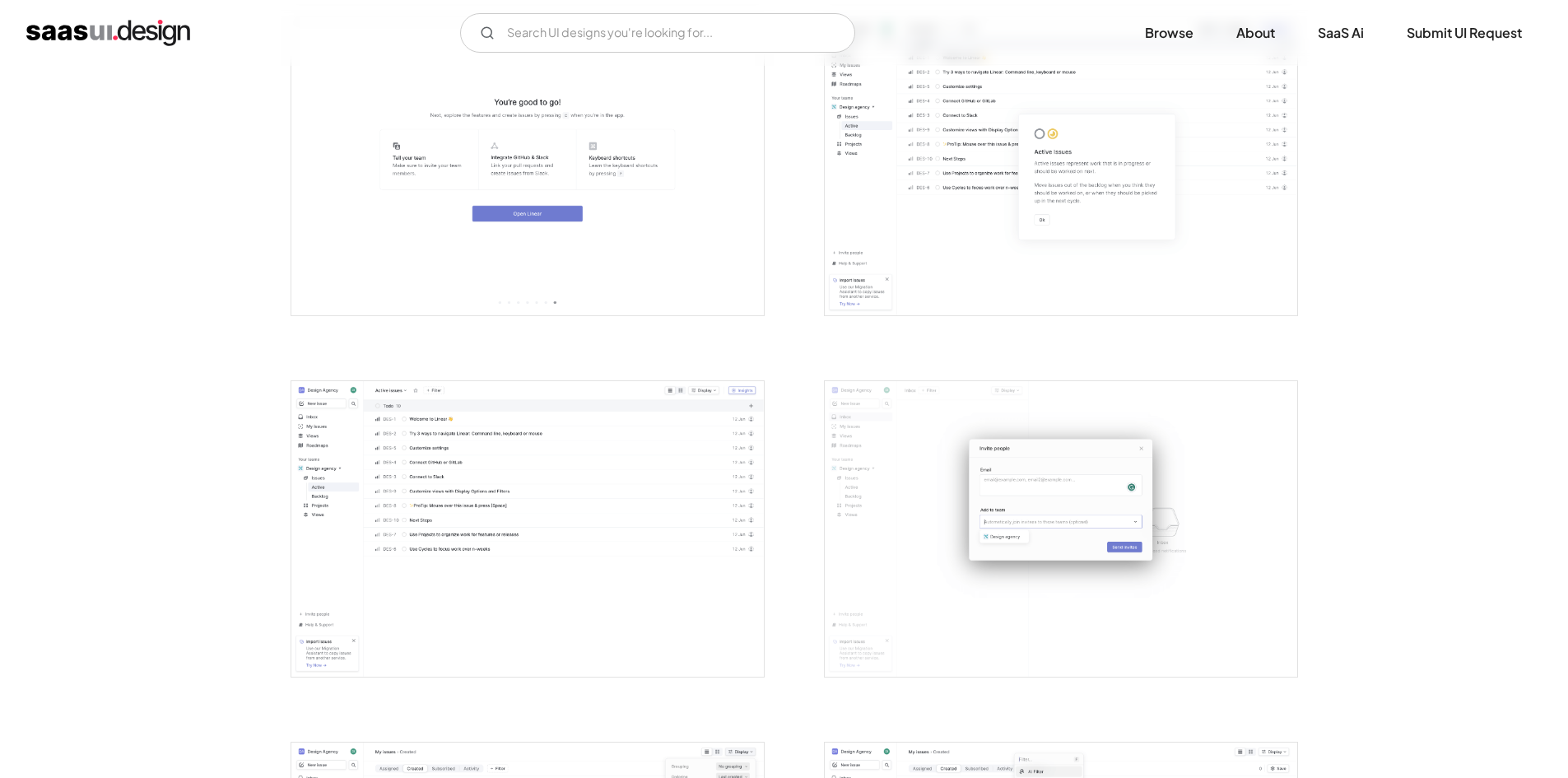
click at [786, 343] on div at bounding box center [784, 698] width 988 height 4335
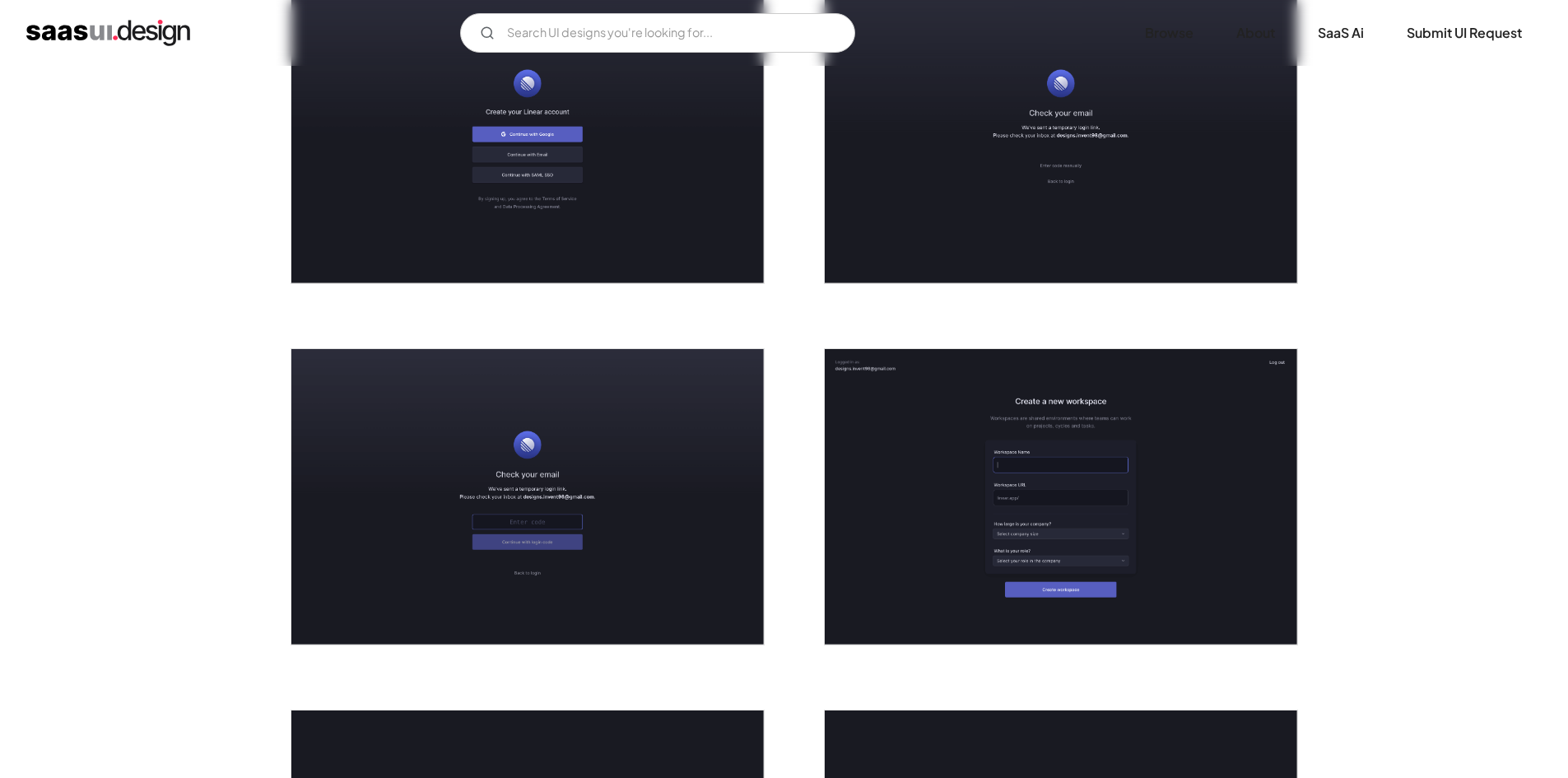
scroll to position [330, 0]
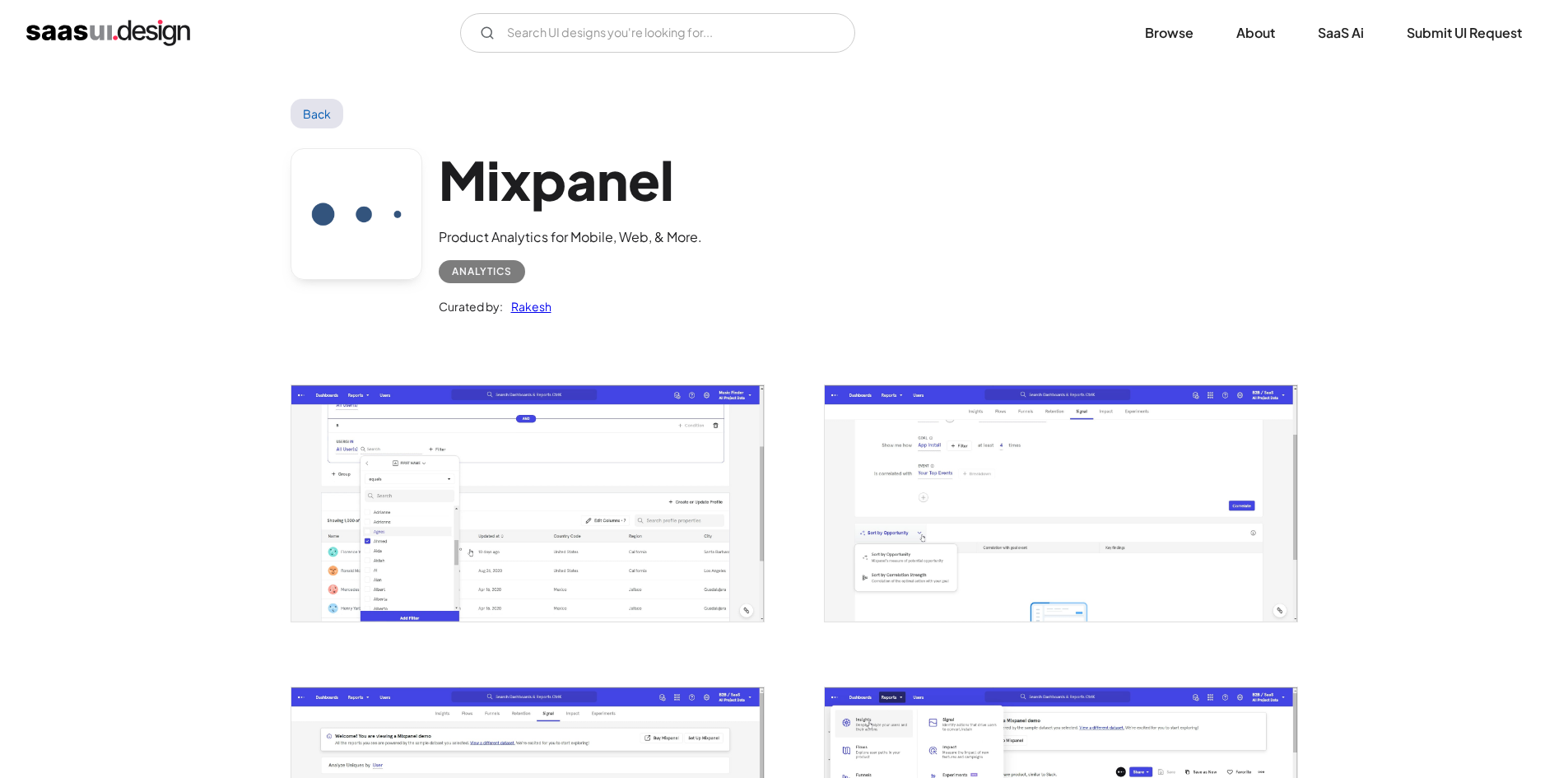
click at [551, 463] on img "open lightbox" at bounding box center [527, 503] width 473 height 235
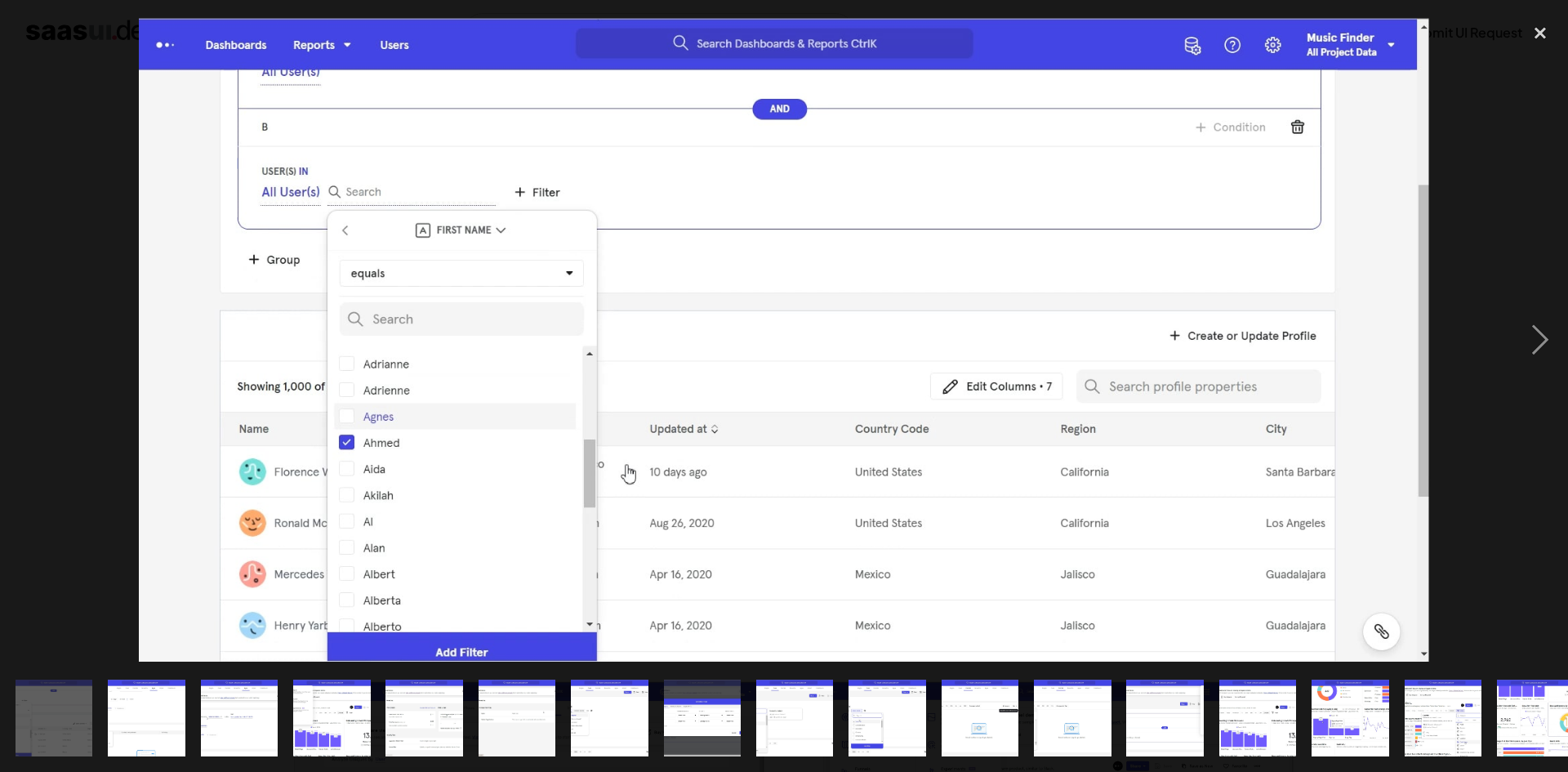
click at [329, 710] on img "show item 4 of 20" at bounding box center [332, 719] width 154 height 78
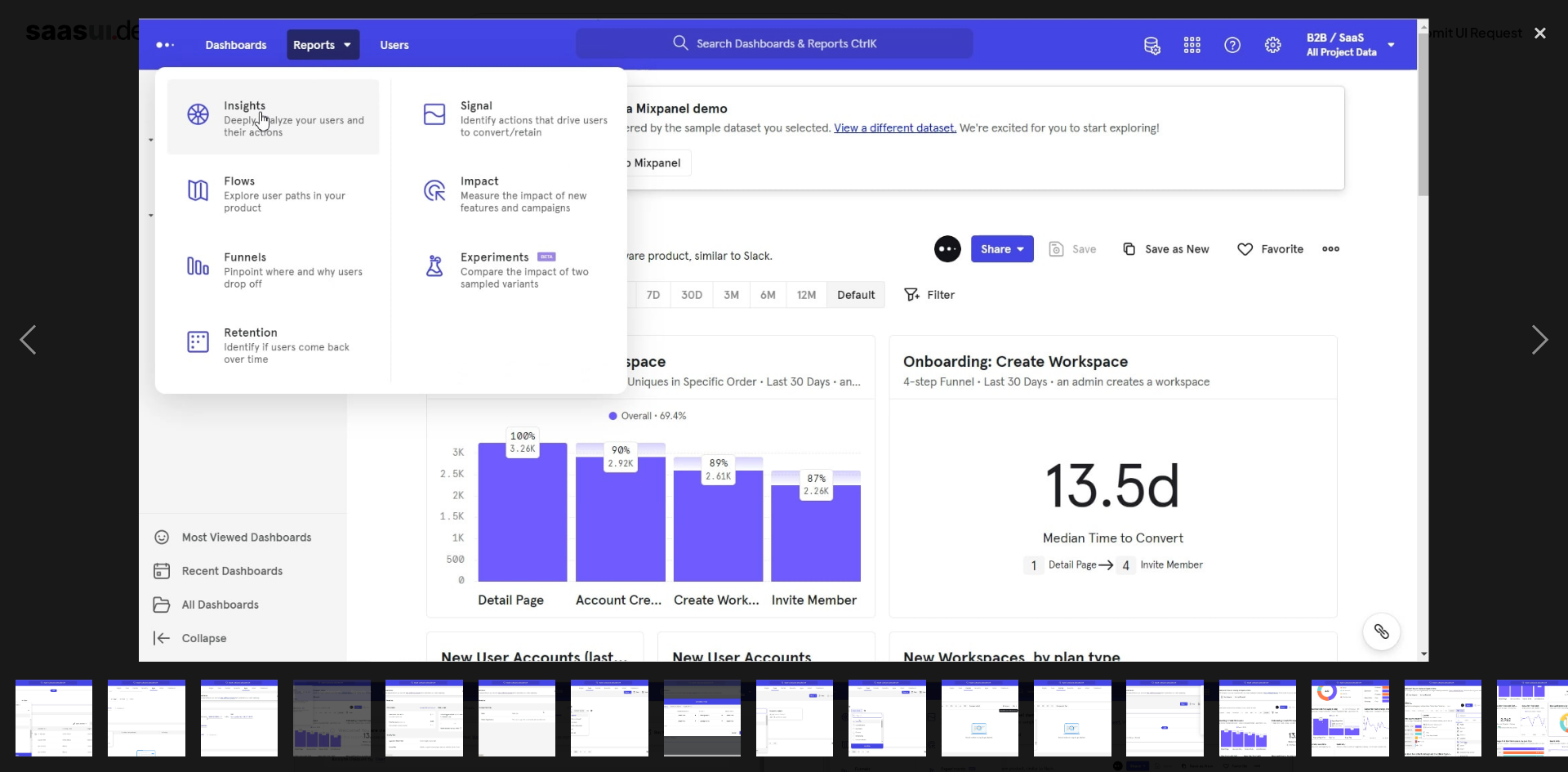
click at [455, 705] on img "show item 5 of 20" at bounding box center [425, 719] width 154 height 78
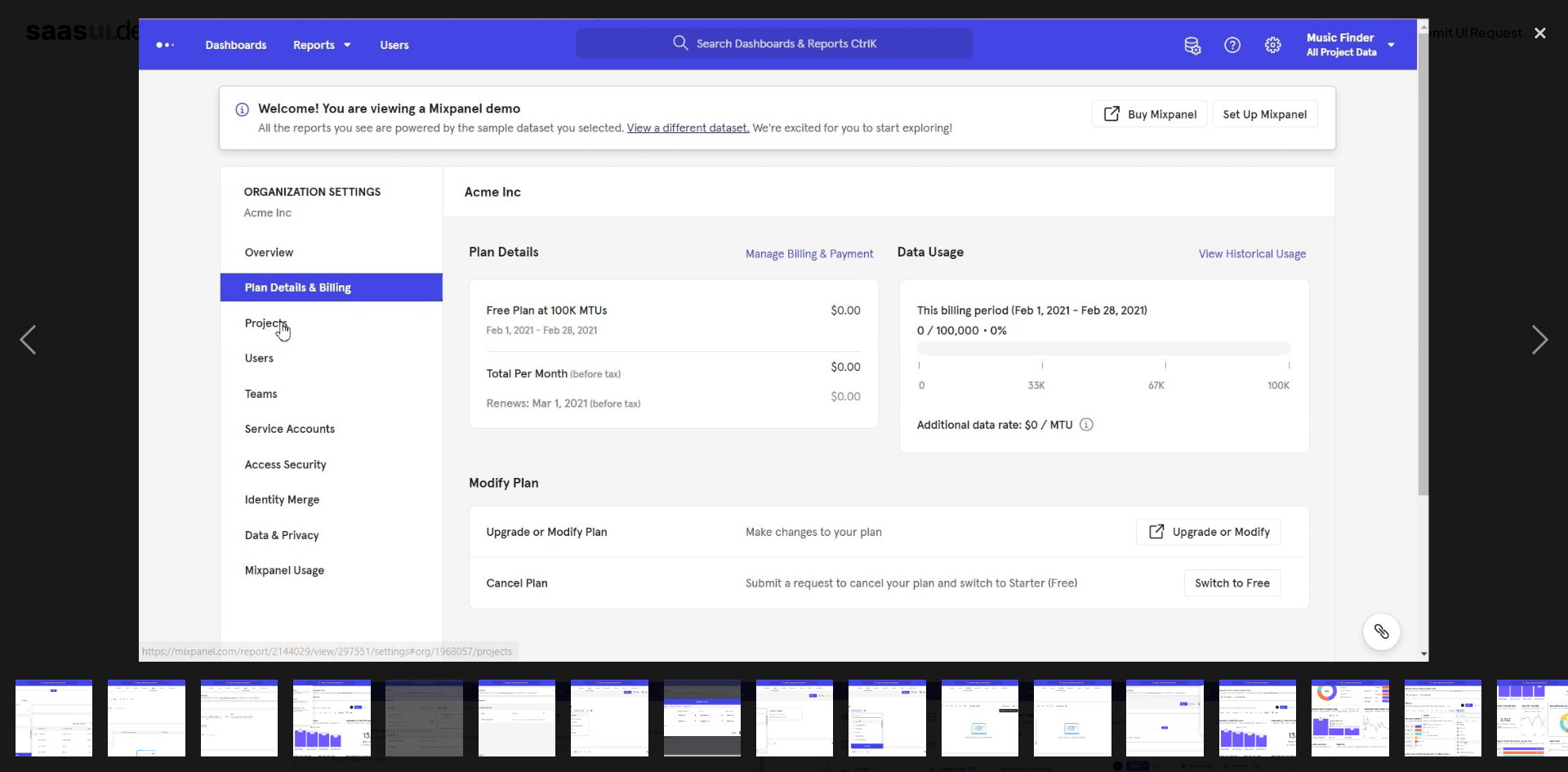
click at [517, 705] on img "show item 6 of 20" at bounding box center [516, 719] width 154 height 78
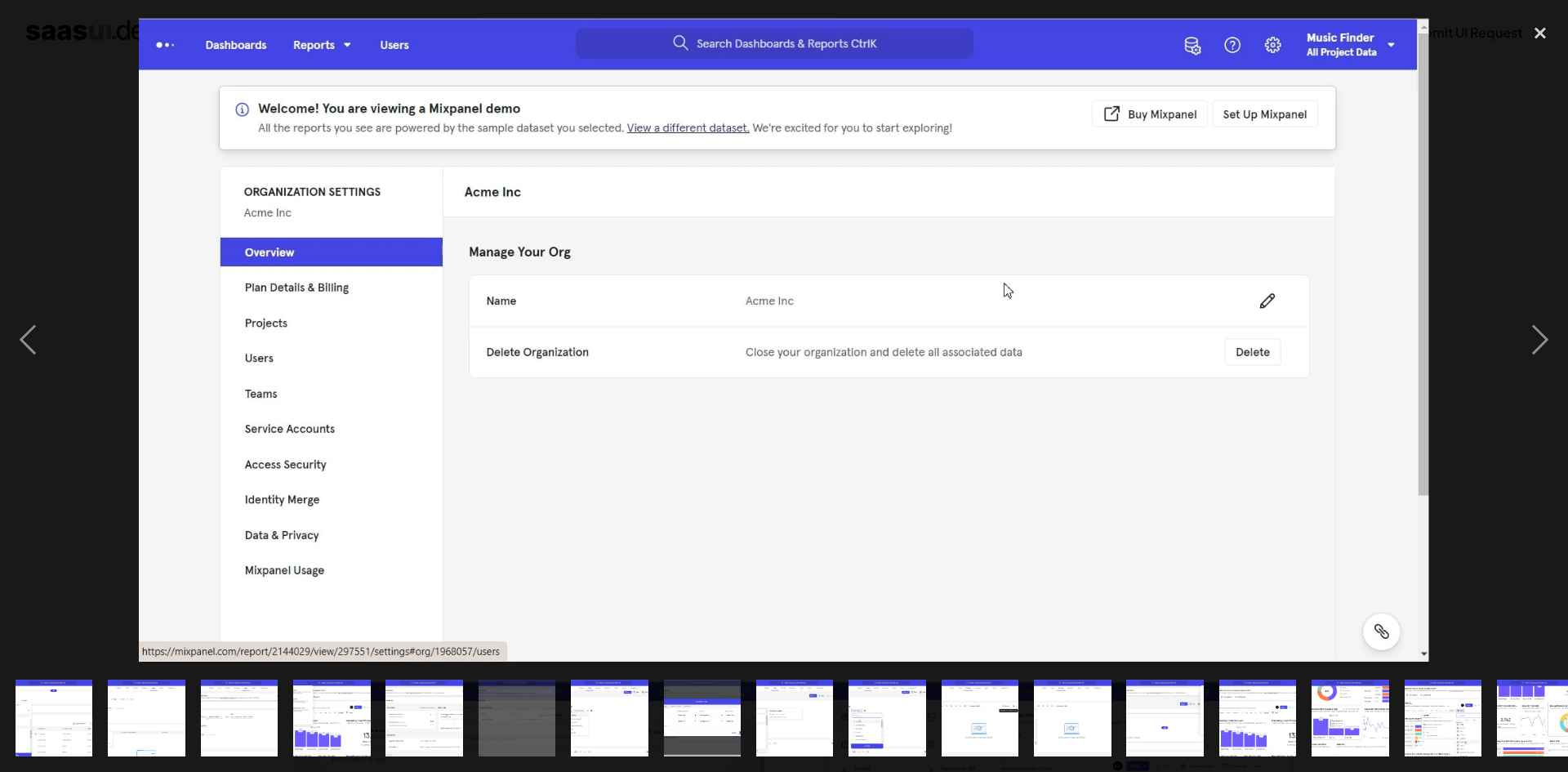
click at [623, 707] on img "show item 7 of 20" at bounding box center [609, 719] width 154 height 78
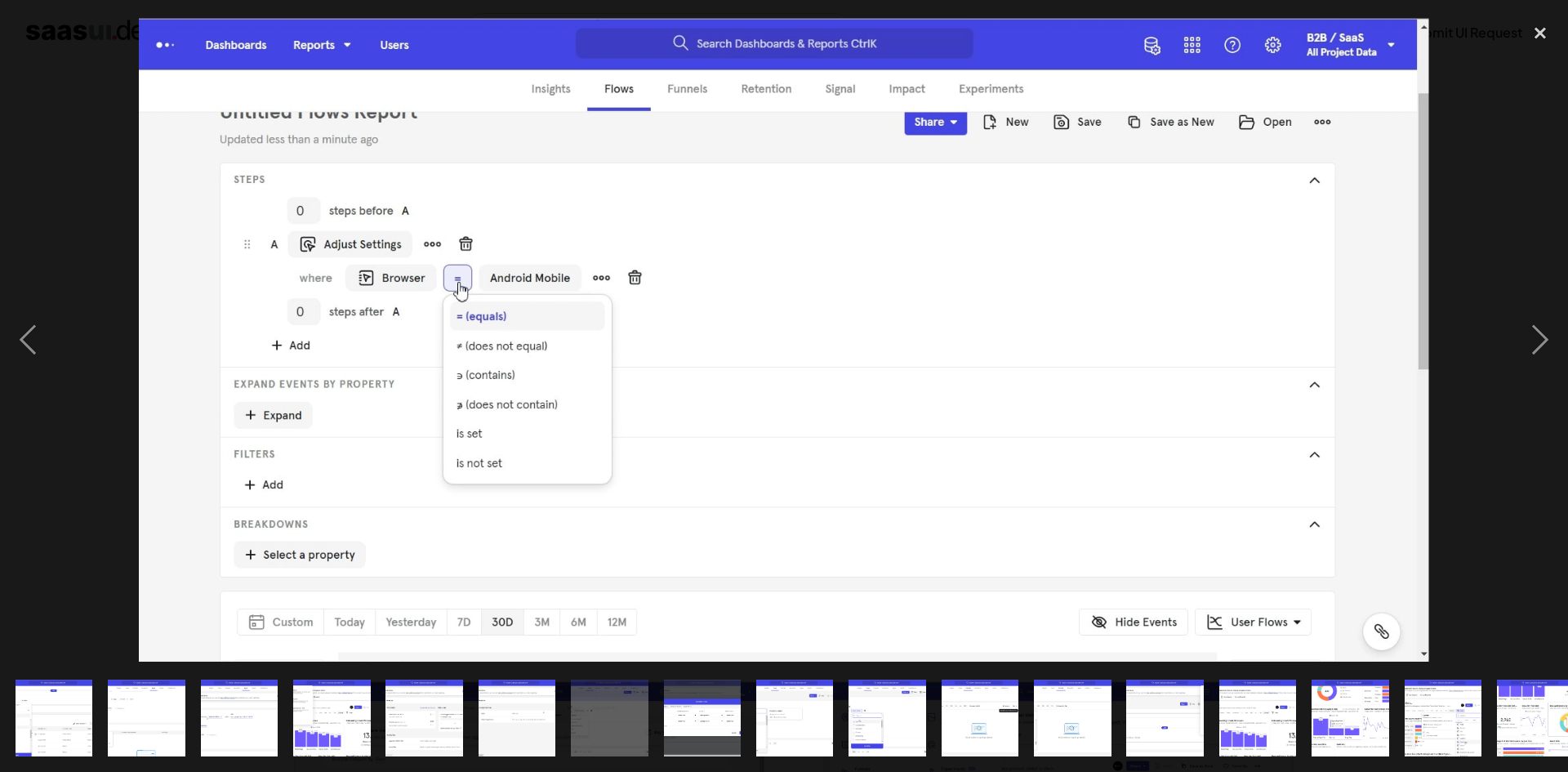
click at [791, 706] on img "show item 9 of 20" at bounding box center [794, 719] width 154 height 78
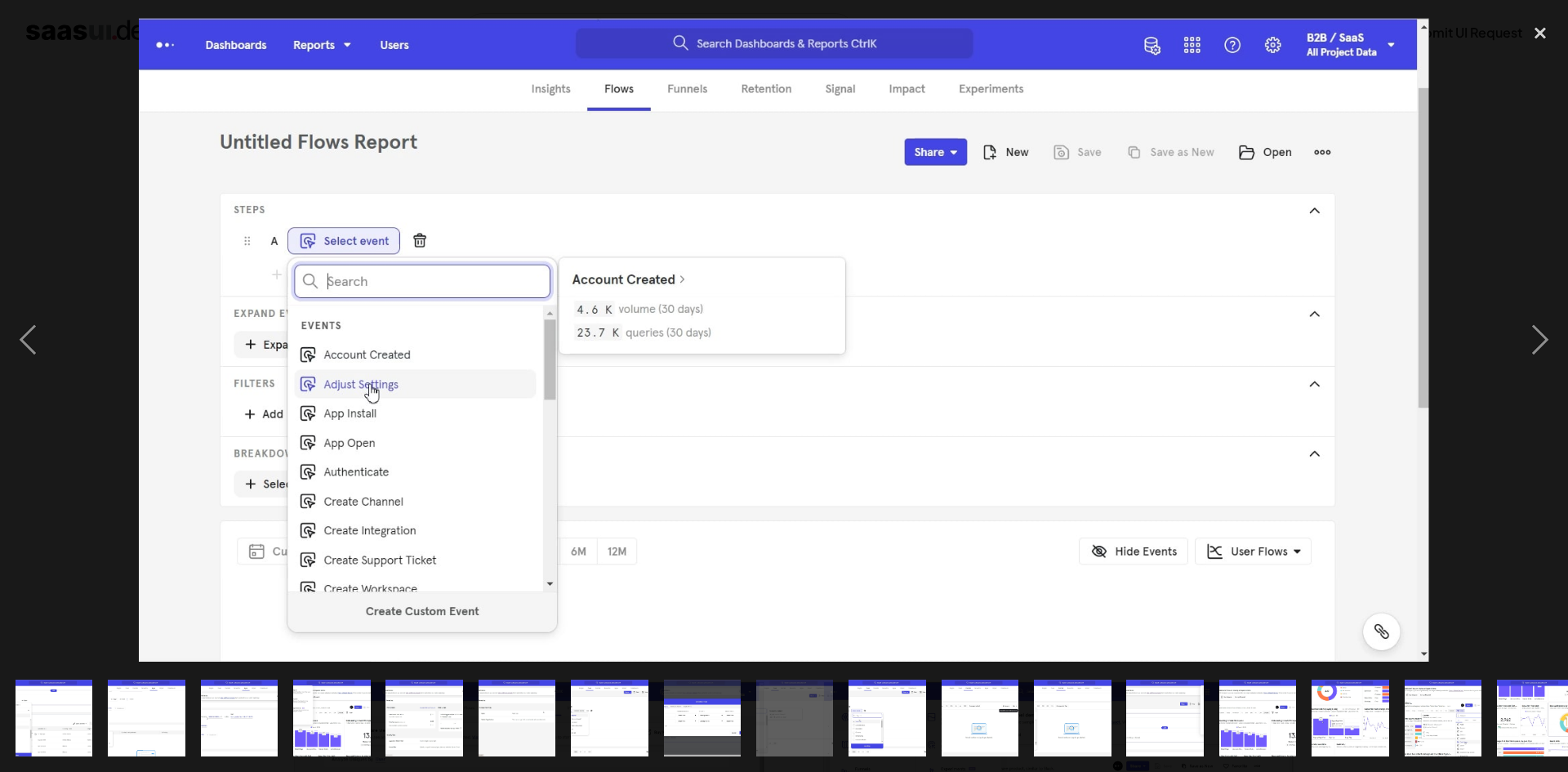
click at [900, 706] on img "show item 10 of 20" at bounding box center [887, 719] width 154 height 78
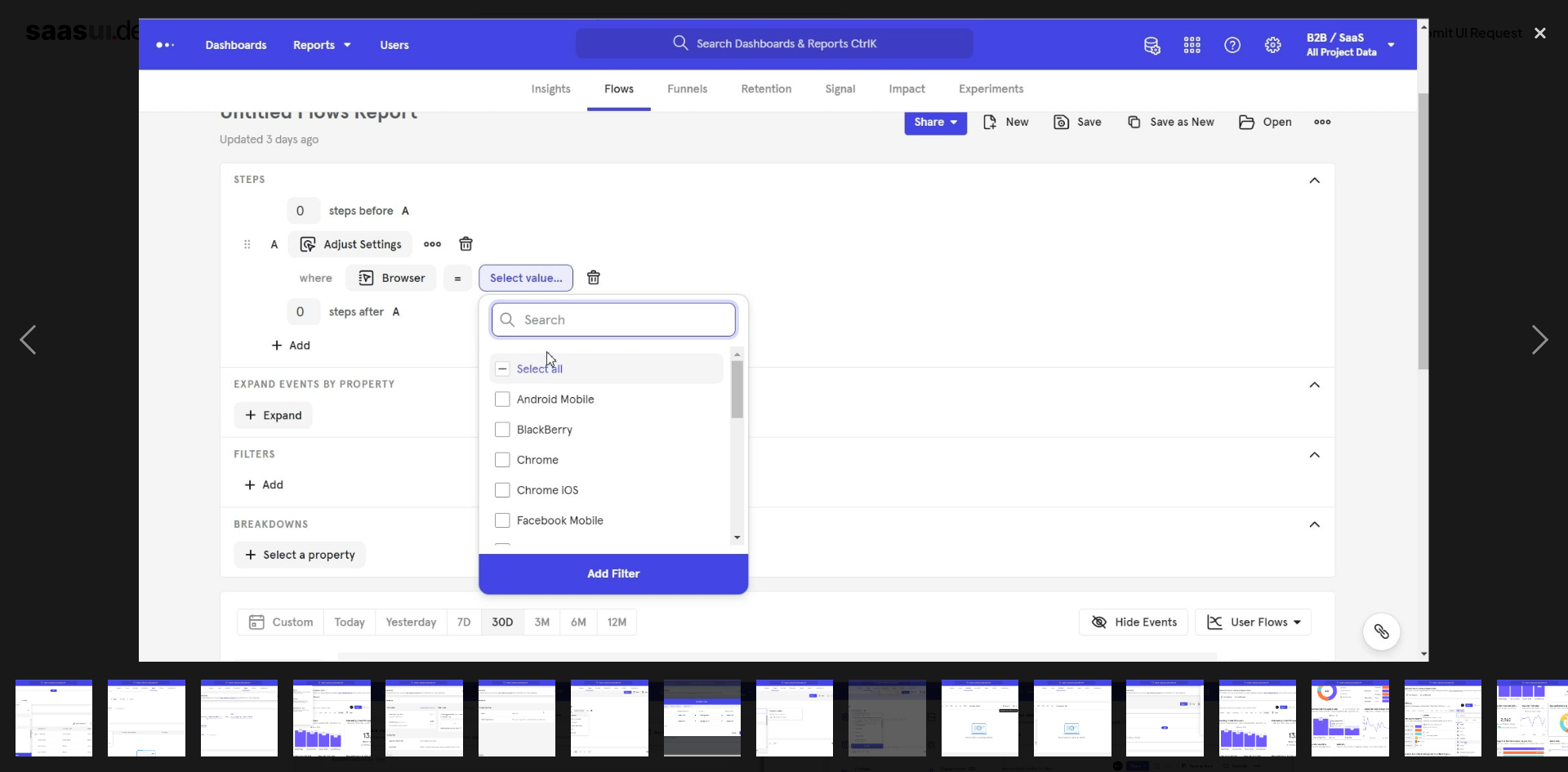
click at [1008, 710] on img "show item 11 of 20" at bounding box center [980, 719] width 154 height 78
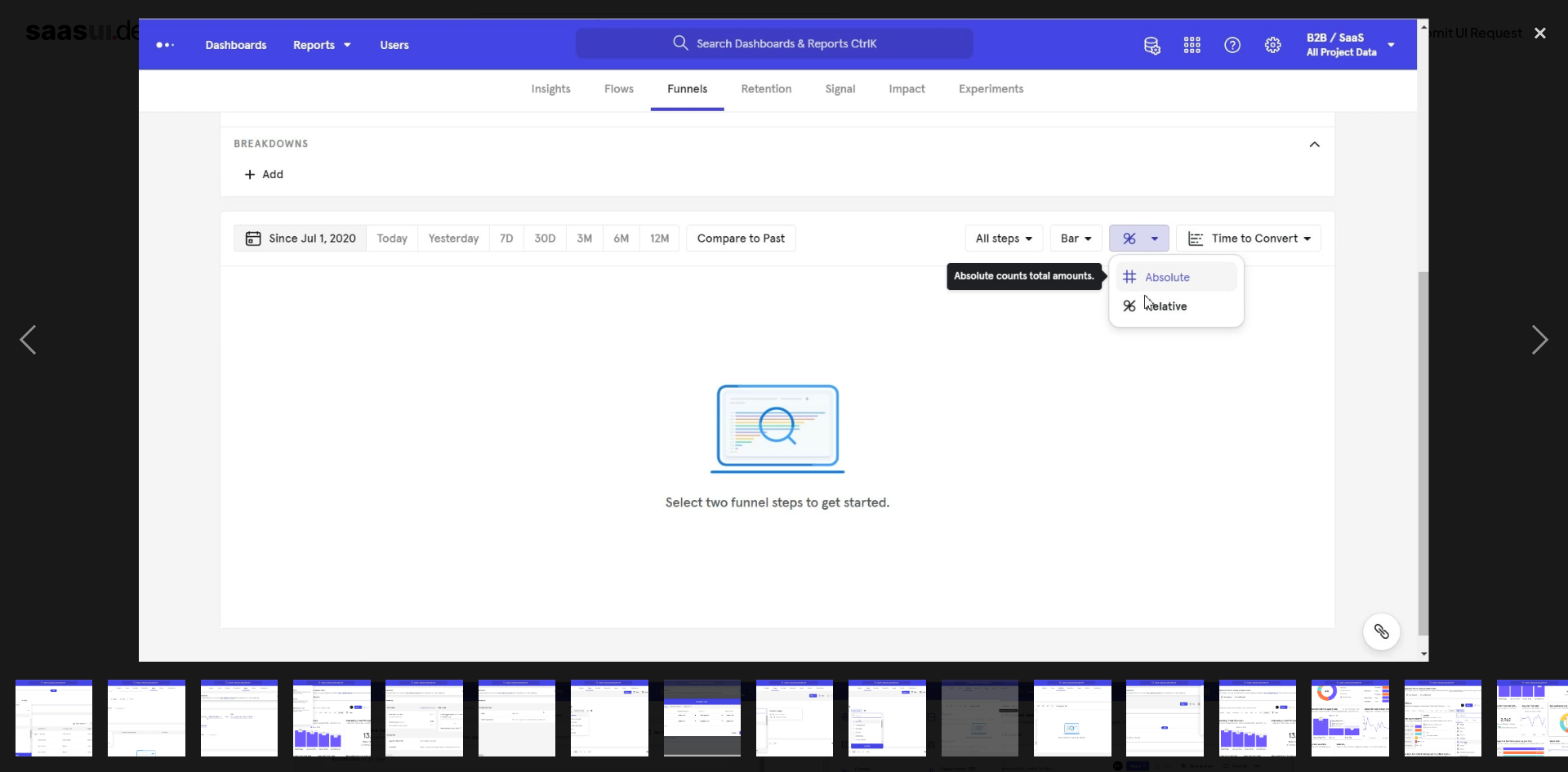
click at [1071, 713] on img "show item 12 of 20" at bounding box center [1073, 719] width 154 height 78
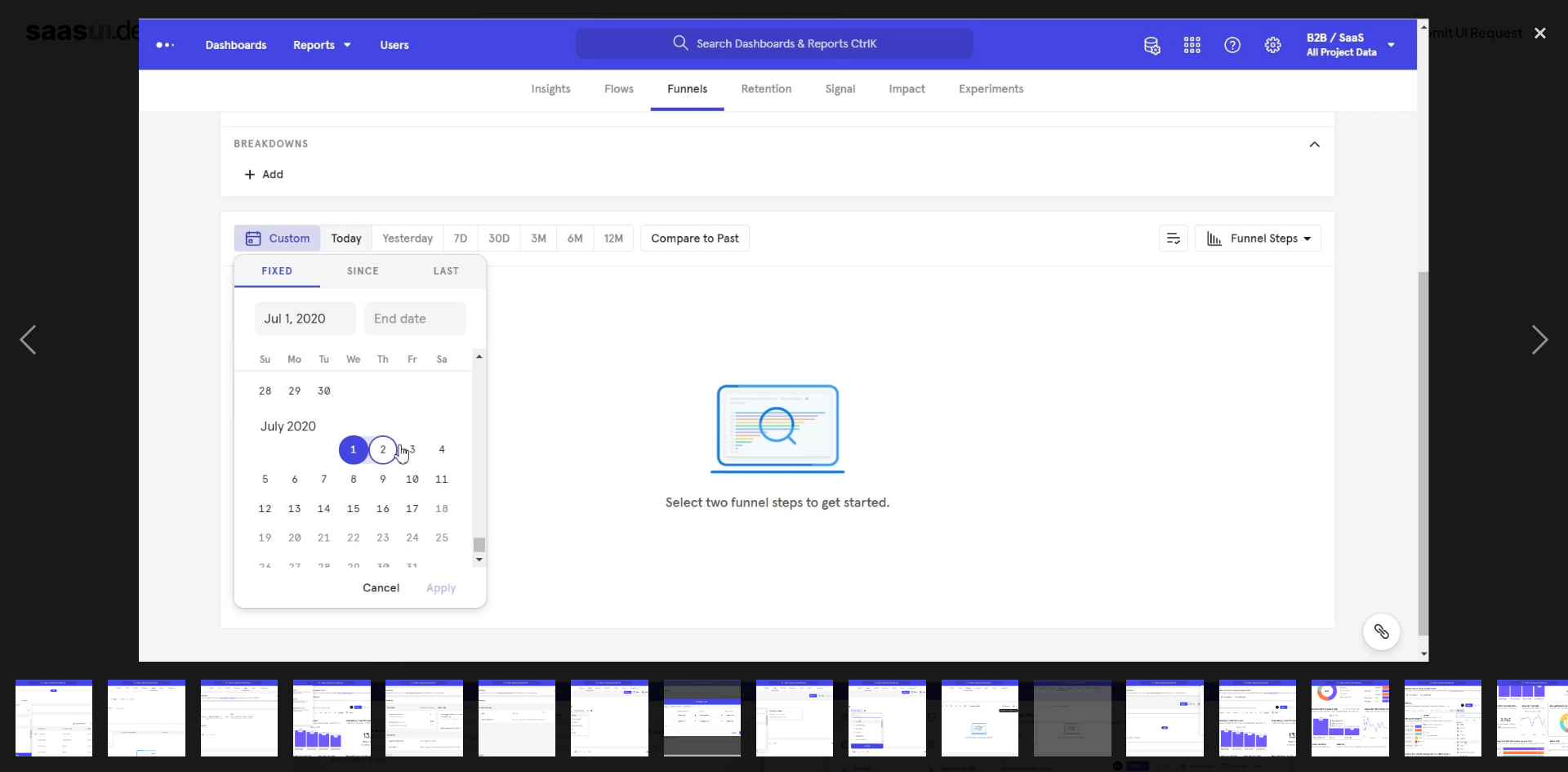
click at [1164, 710] on img "show item 13 of 20" at bounding box center [1165, 719] width 154 height 78
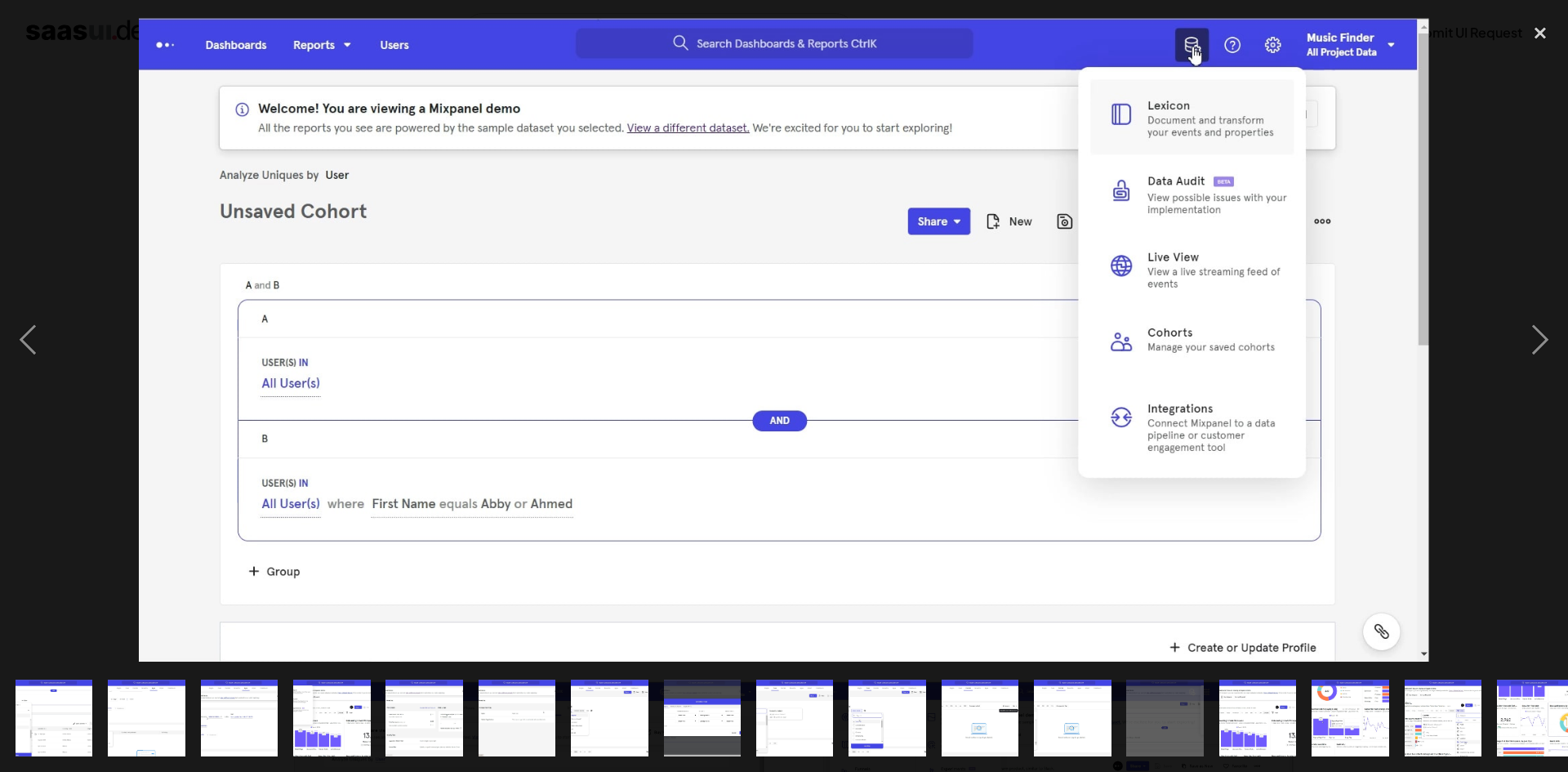
click at [1253, 700] on img "show item 14 of 20" at bounding box center [1258, 719] width 154 height 78
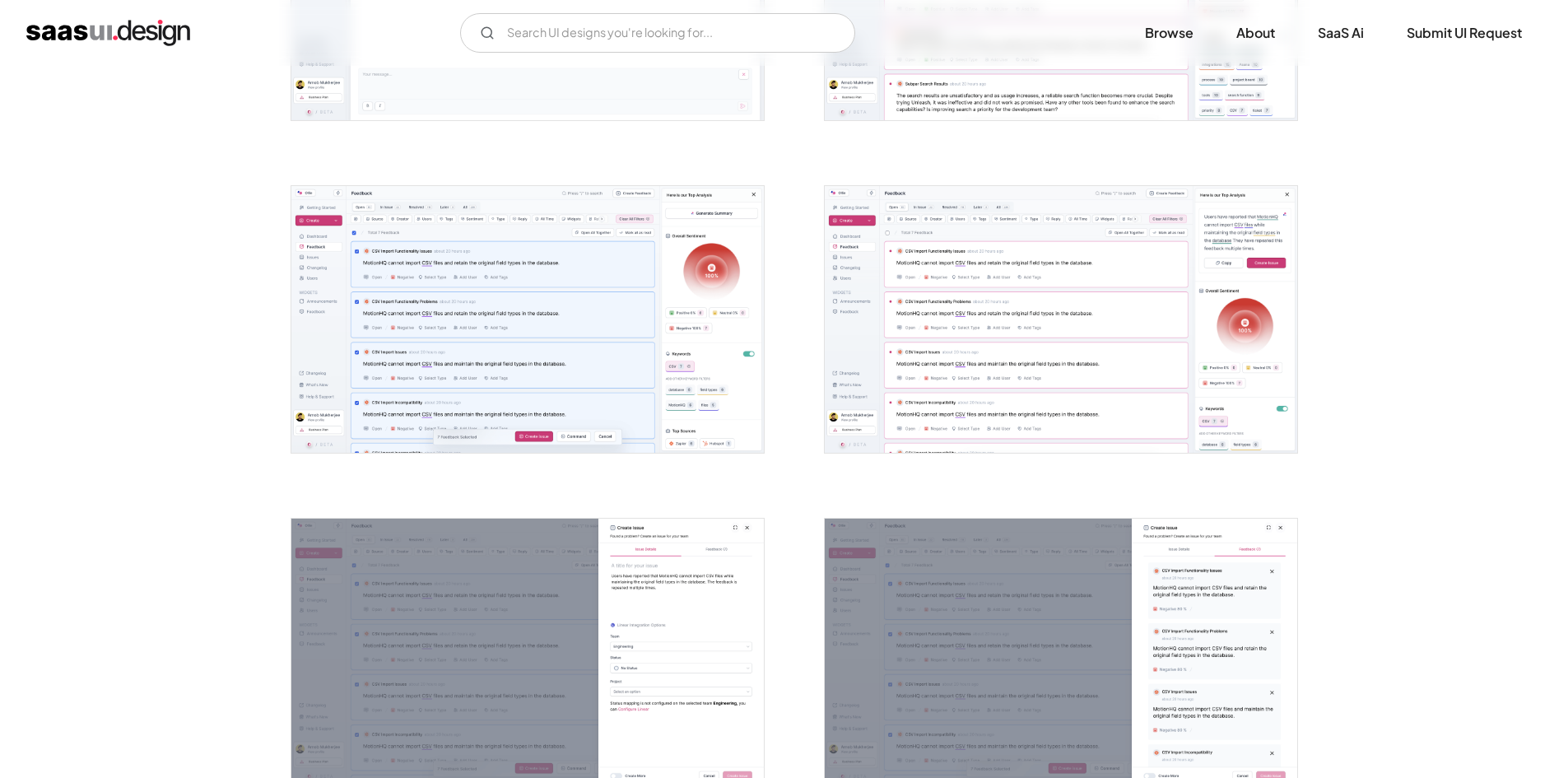
scroll to position [1482, 0]
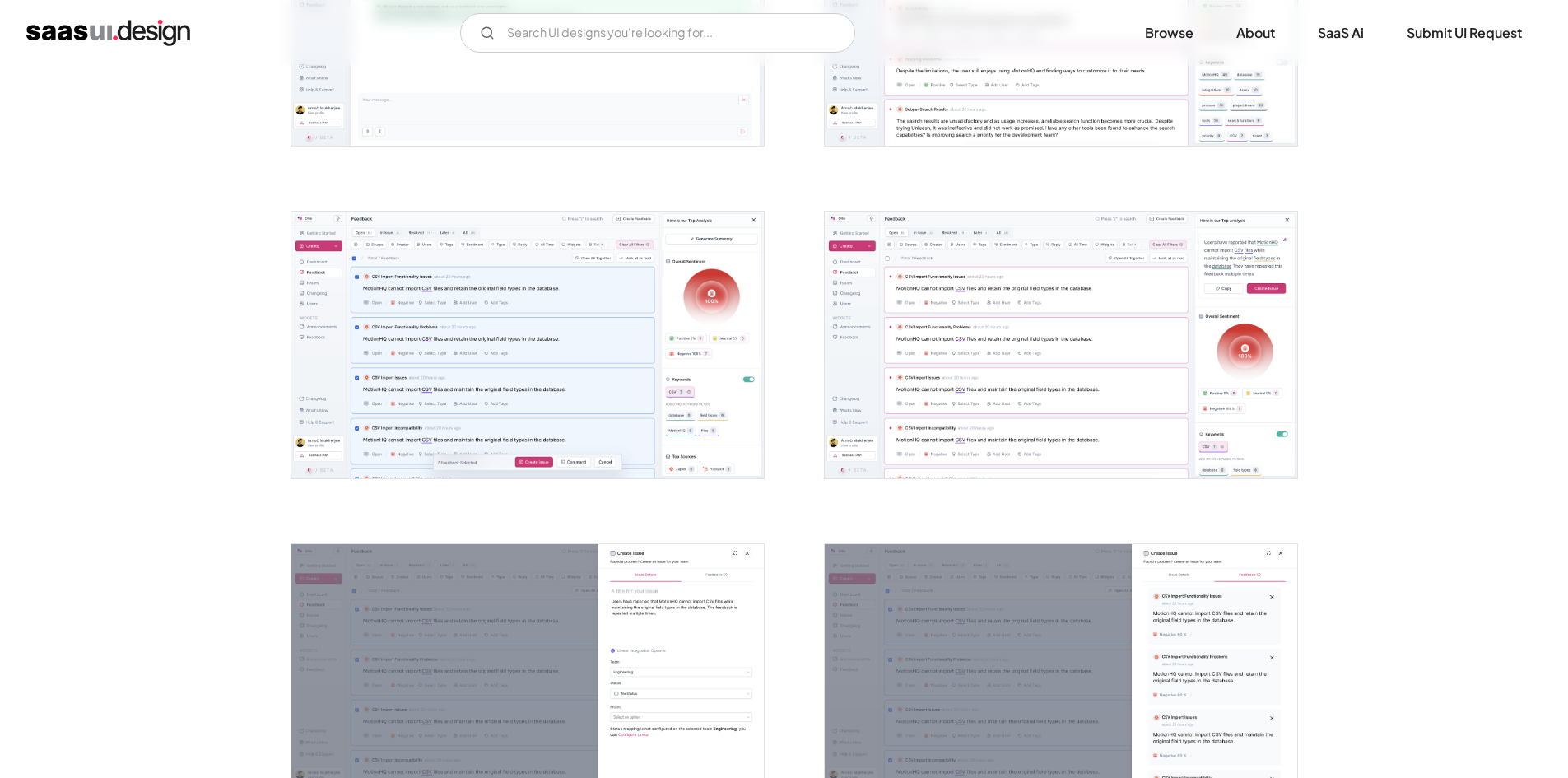
click at [483, 285] on img "open lightbox" at bounding box center [527, 345] width 473 height 266
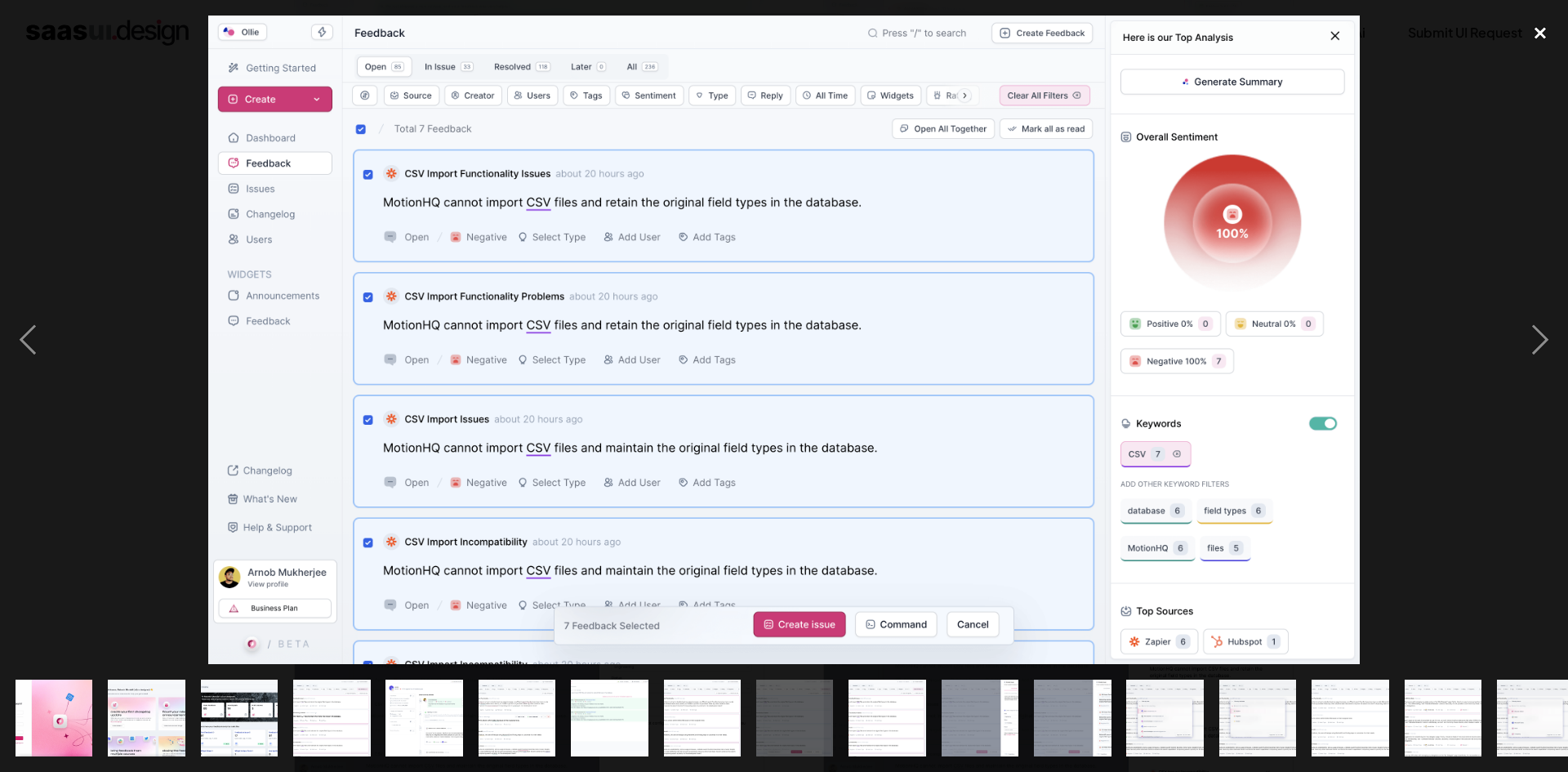
click at [1541, 31] on div "close lightbox" at bounding box center [1540, 33] width 56 height 36
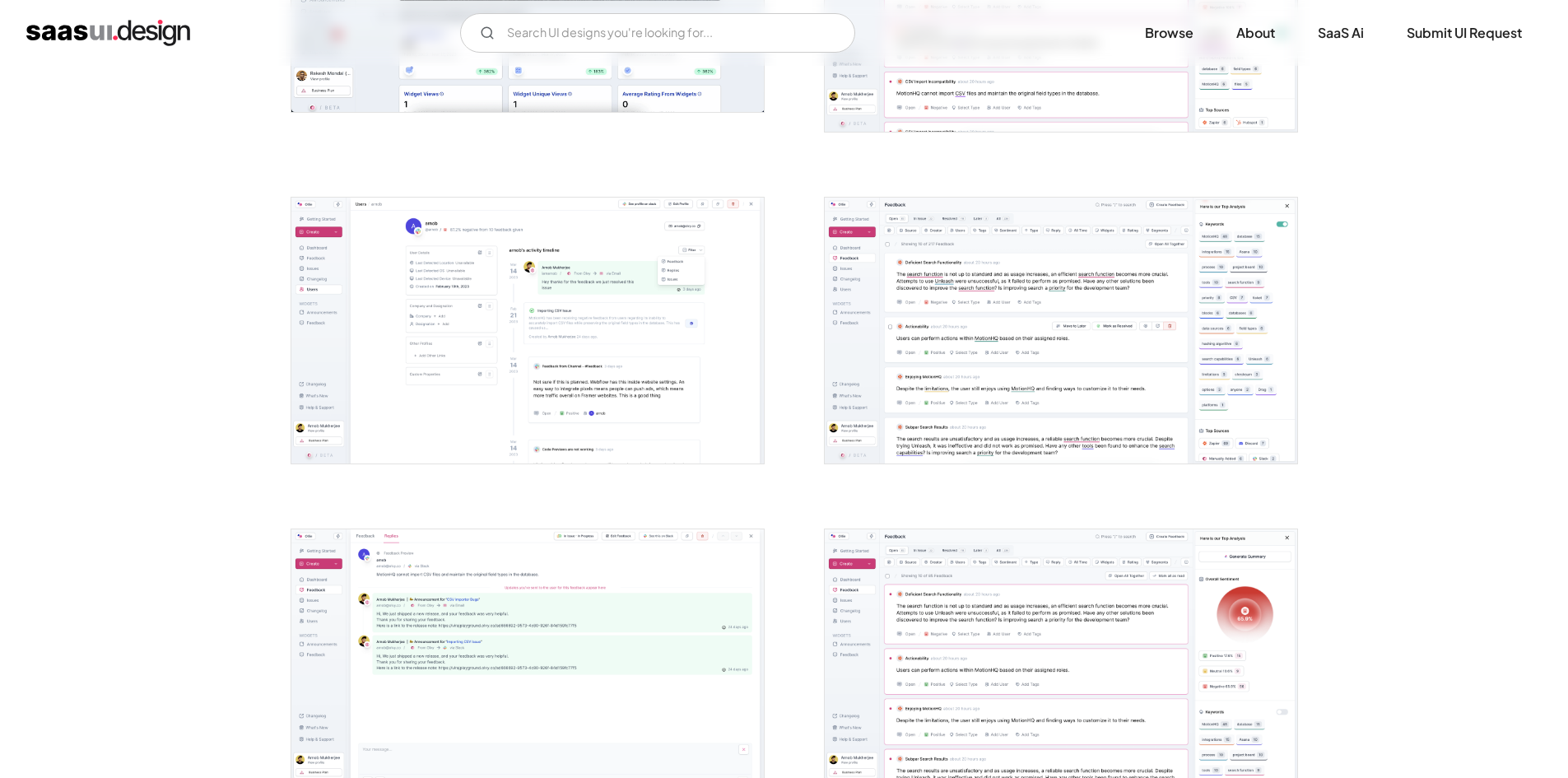
scroll to position [741, 0]
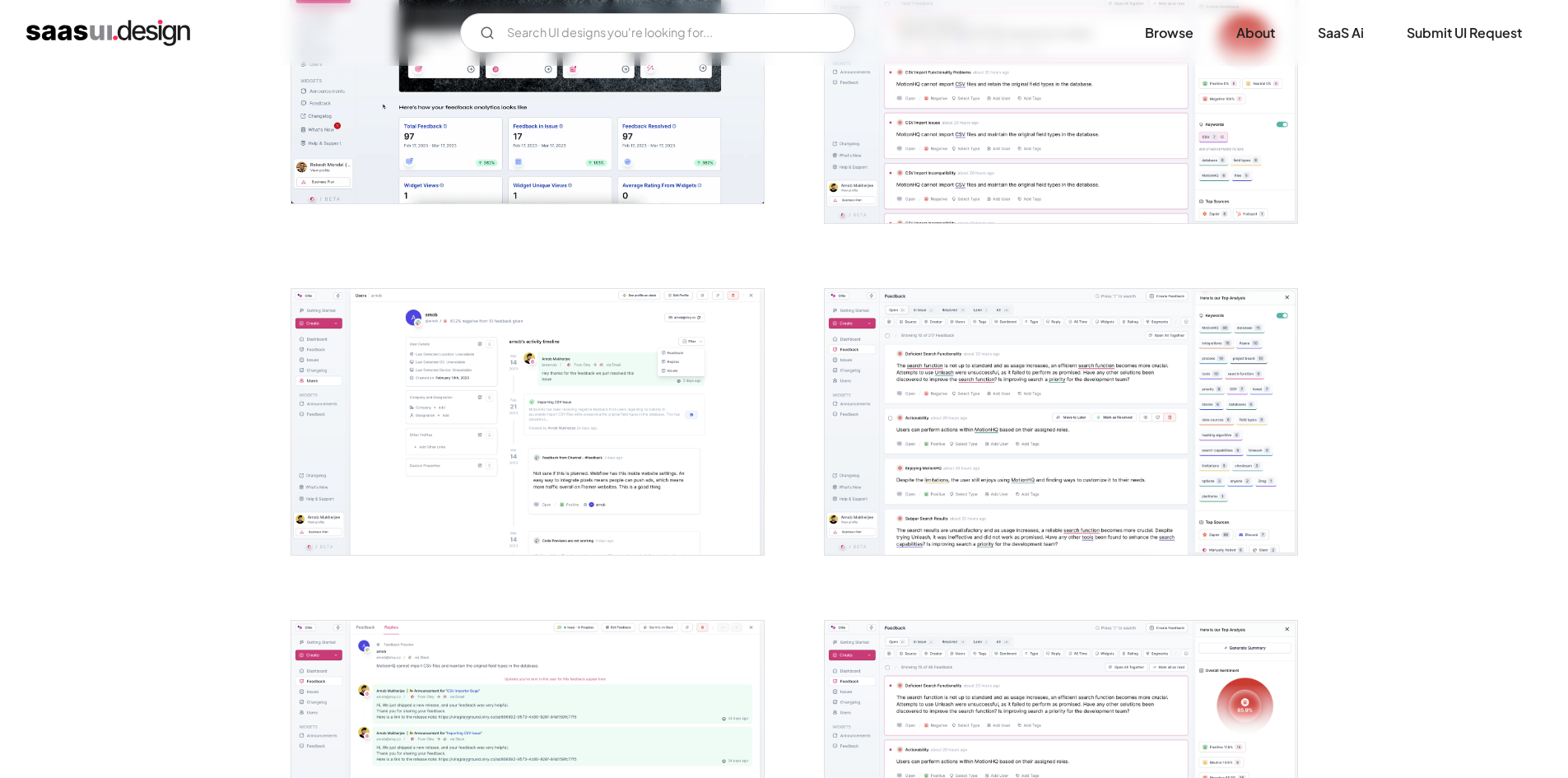
click at [487, 349] on img "open lightbox" at bounding box center [527, 422] width 473 height 266
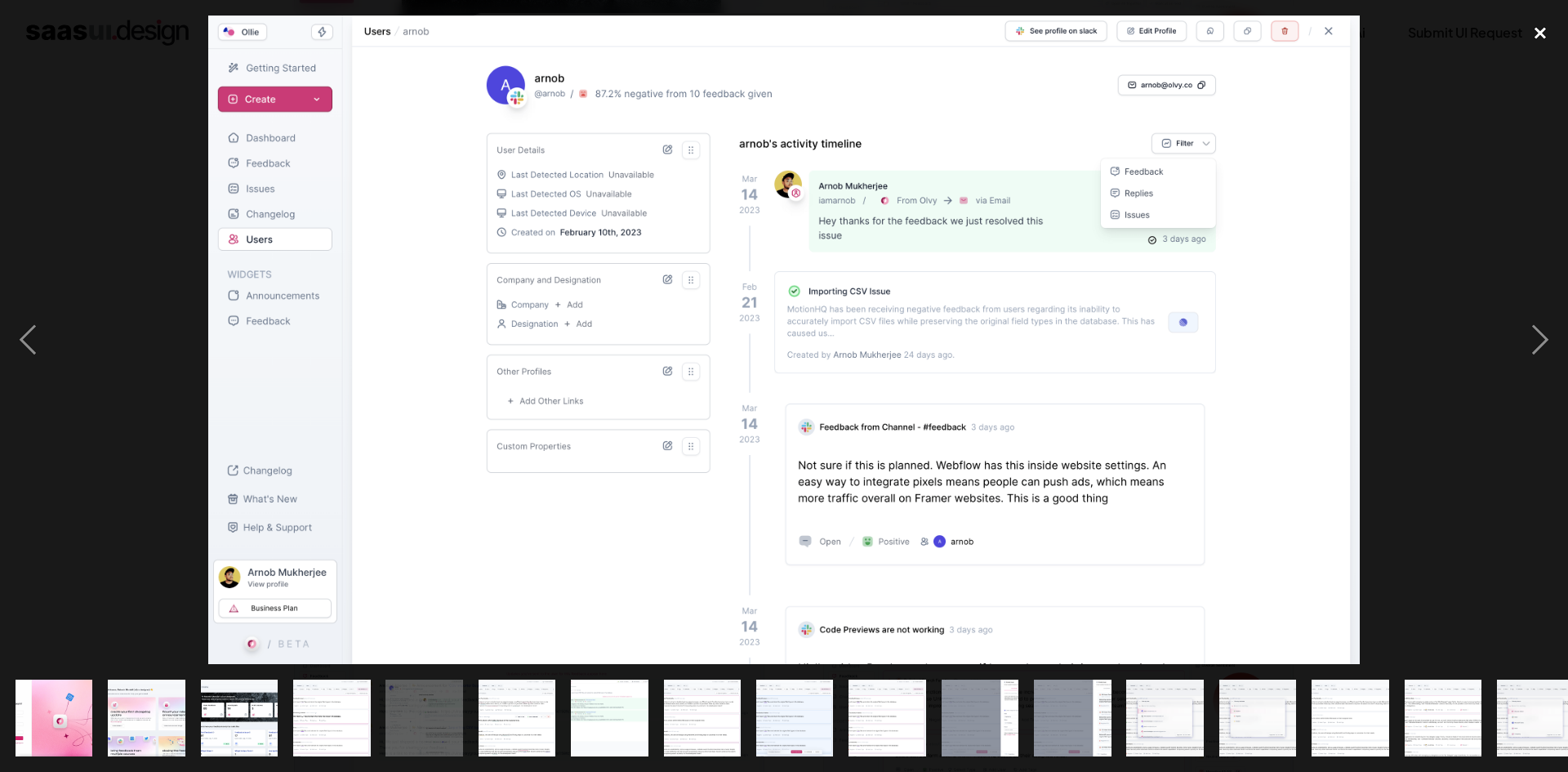
click at [1541, 32] on div "close lightbox" at bounding box center [1540, 33] width 56 height 36
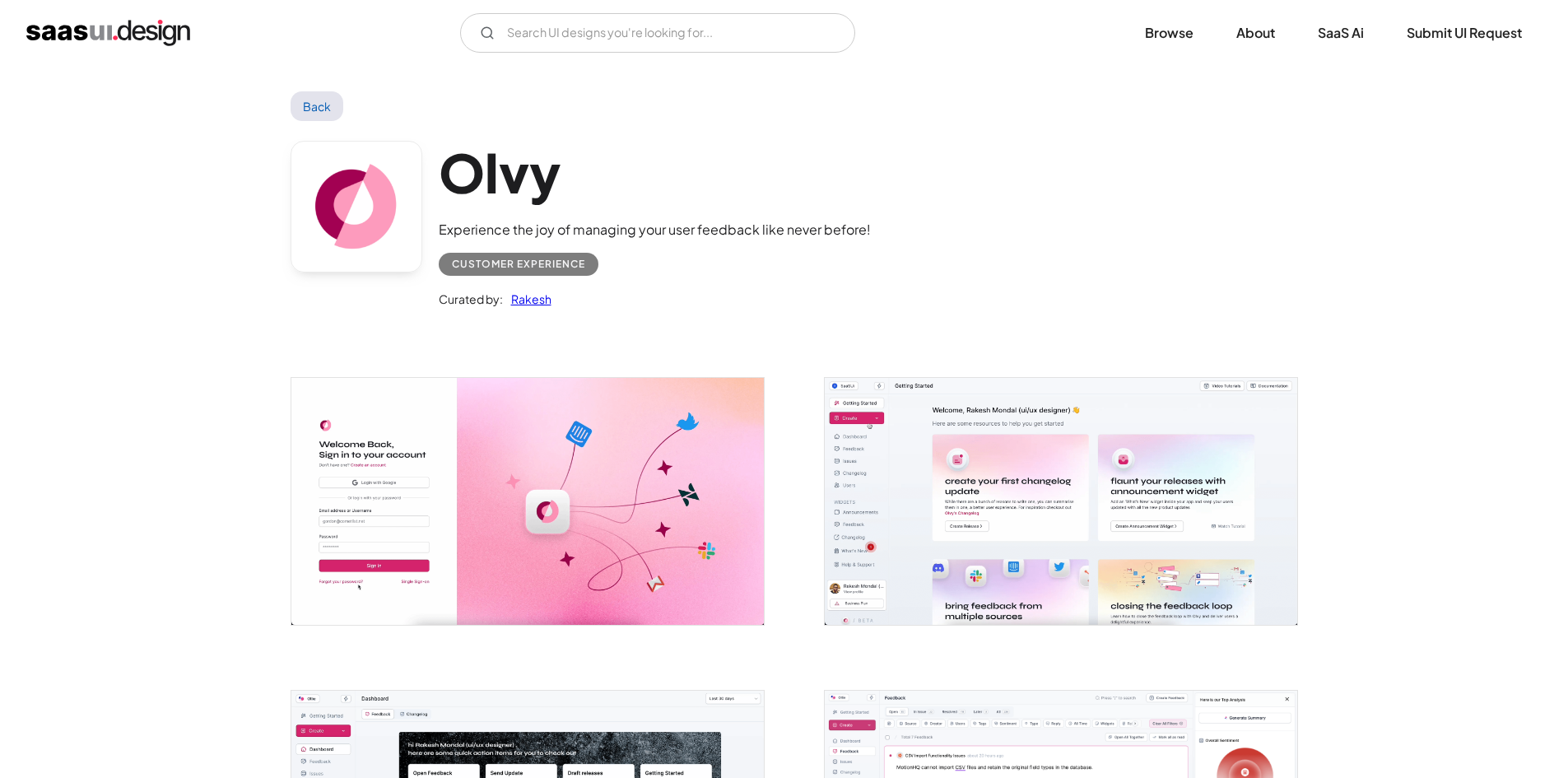
scroll to position [0, 0]
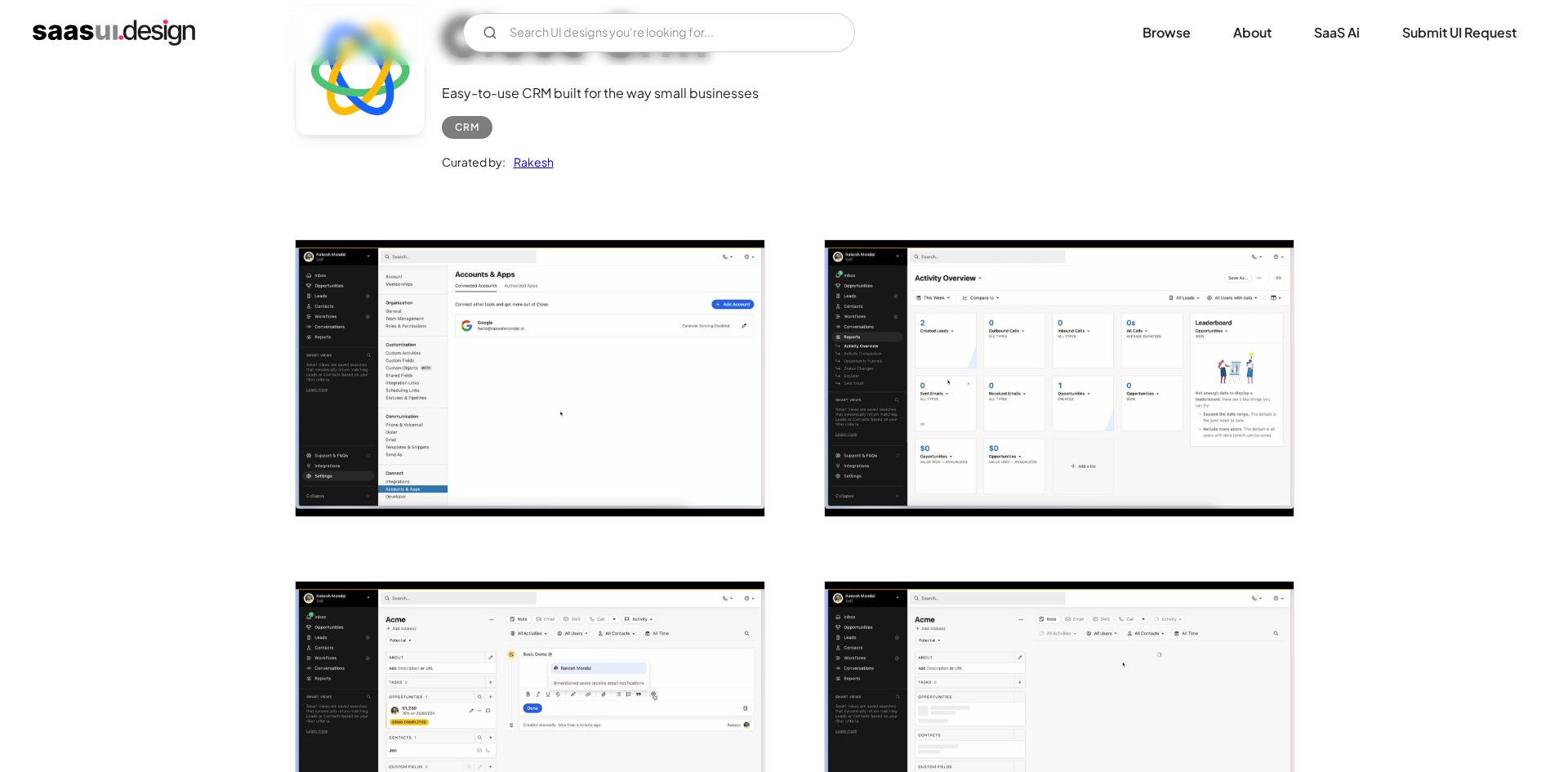
scroll to position [164, 0]
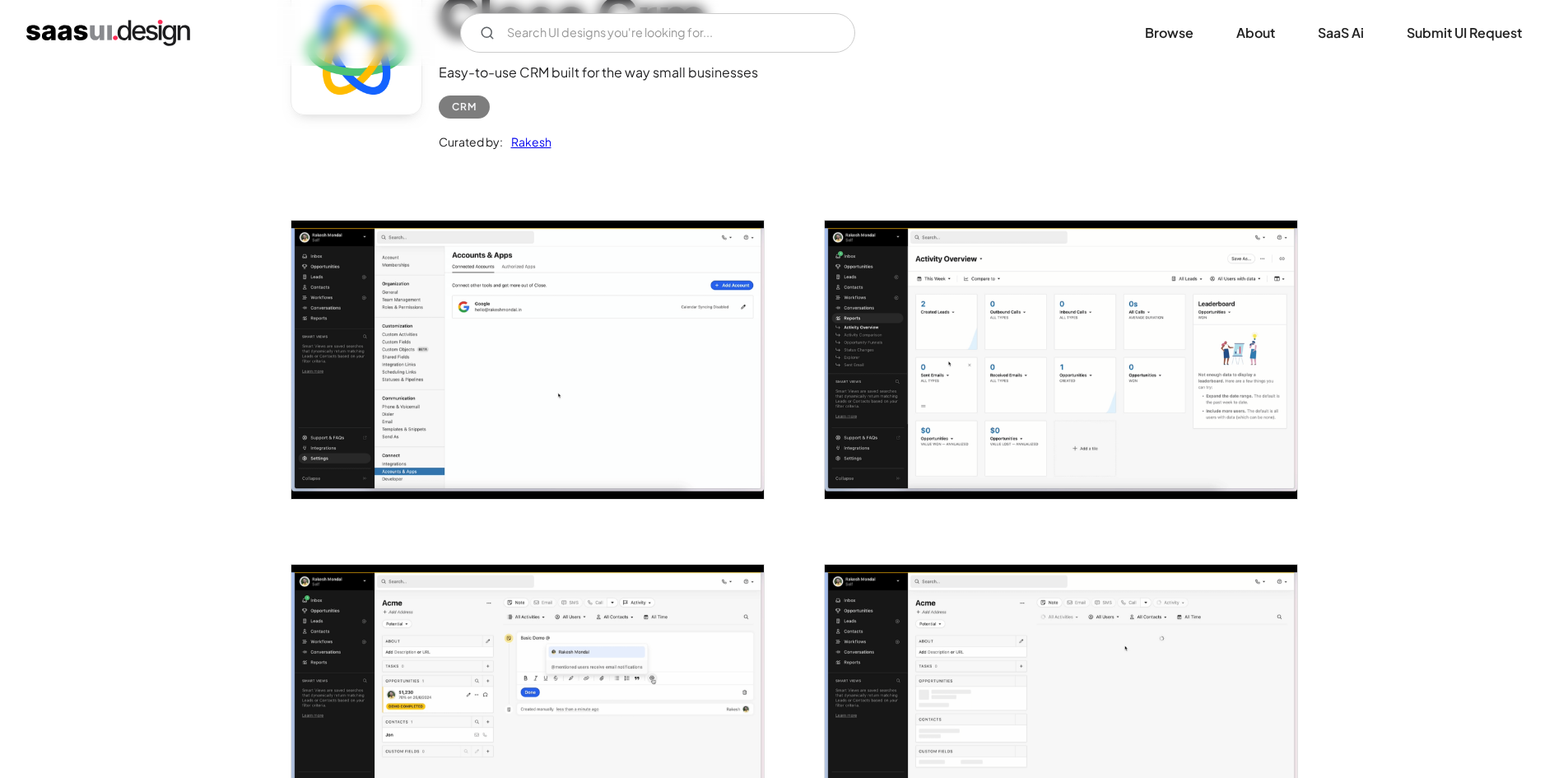
click at [596, 331] on img "open lightbox" at bounding box center [527, 360] width 473 height 278
